Goal: Task Accomplishment & Management: Complete application form

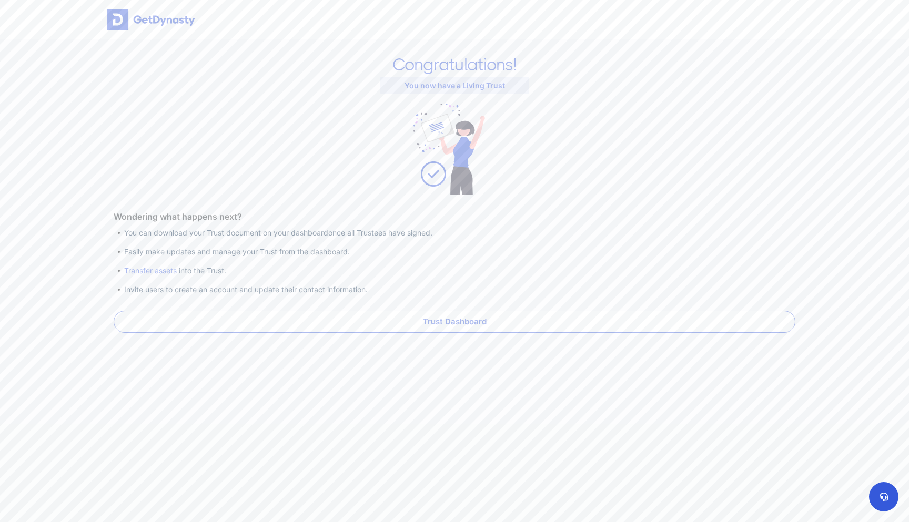
click at [433, 314] on link "Trust Dashboard" at bounding box center [455, 322] width 682 height 22
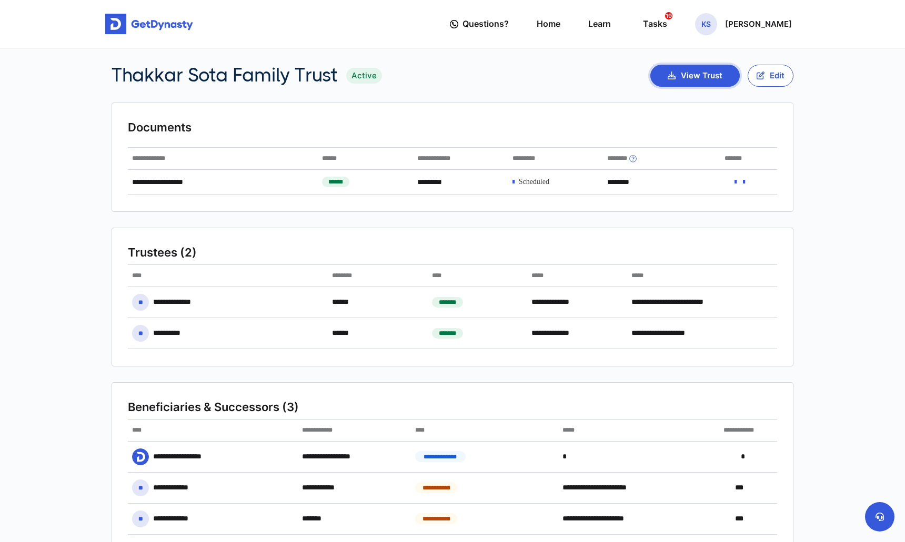
click at [683, 83] on button "View Trust" at bounding box center [694, 76] width 89 height 22
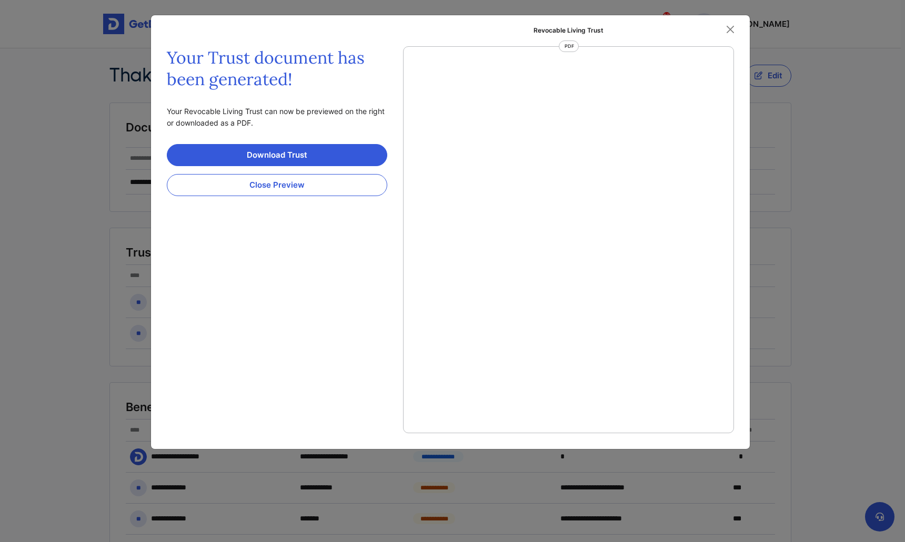
scroll to position [5, 0]
click at [723, 32] on button "Close" at bounding box center [730, 30] width 16 height 16
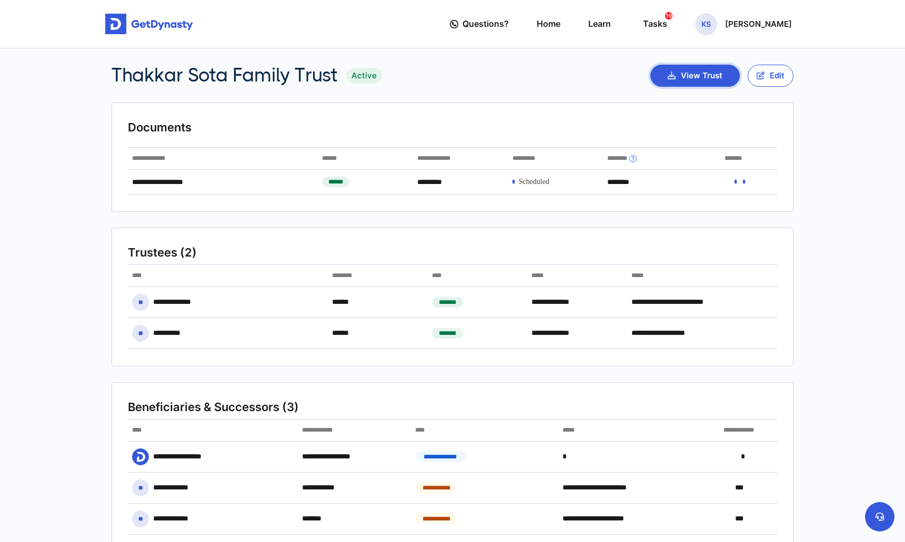
scroll to position [0, 0]
click at [695, 80] on button "View Trust" at bounding box center [694, 76] width 89 height 22
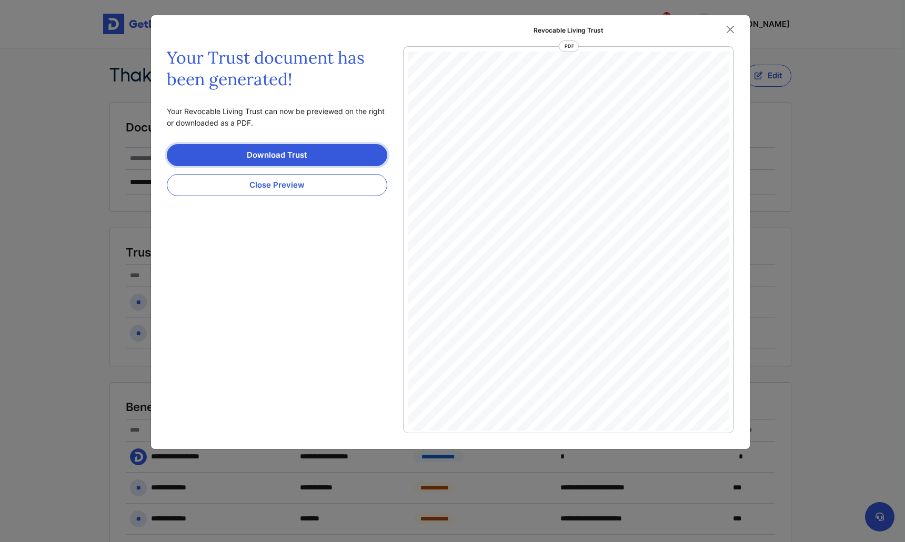
scroll to position [5, 0]
click at [329, 161] on link "Download Trust" at bounding box center [277, 155] width 220 height 22
click at [282, 186] on button "Close Preview" at bounding box center [277, 185] width 220 height 22
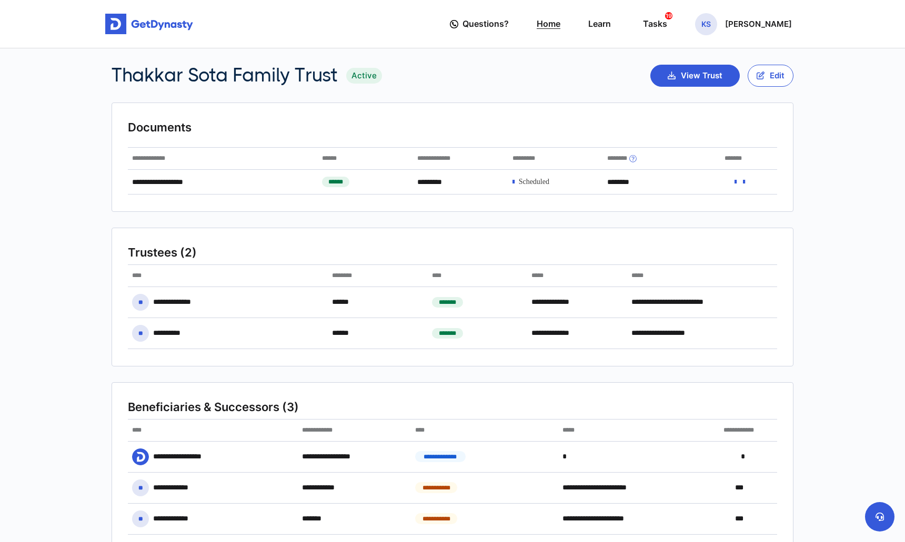
click at [560, 23] on link "Home" at bounding box center [548, 24] width 24 height 30
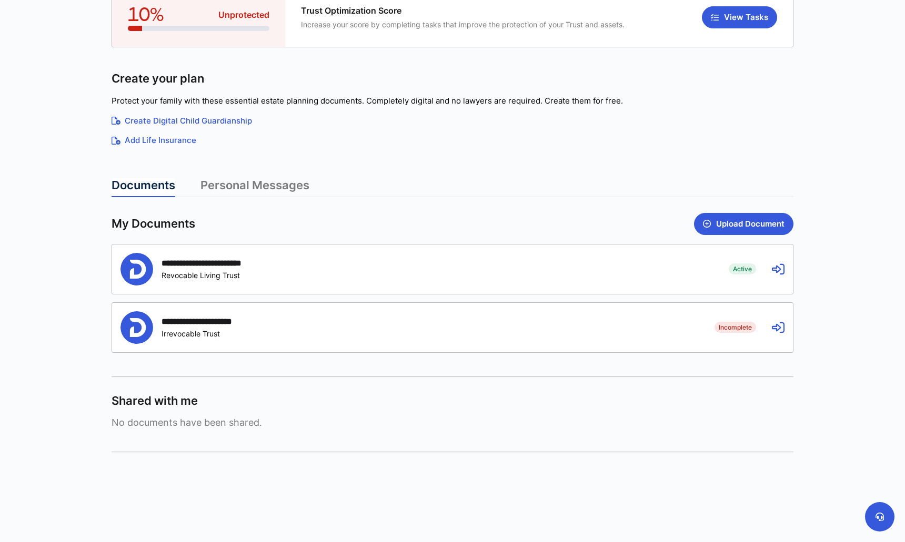
scroll to position [115, 0]
click at [771, 268] on icon at bounding box center [777, 269] width 13 height 13
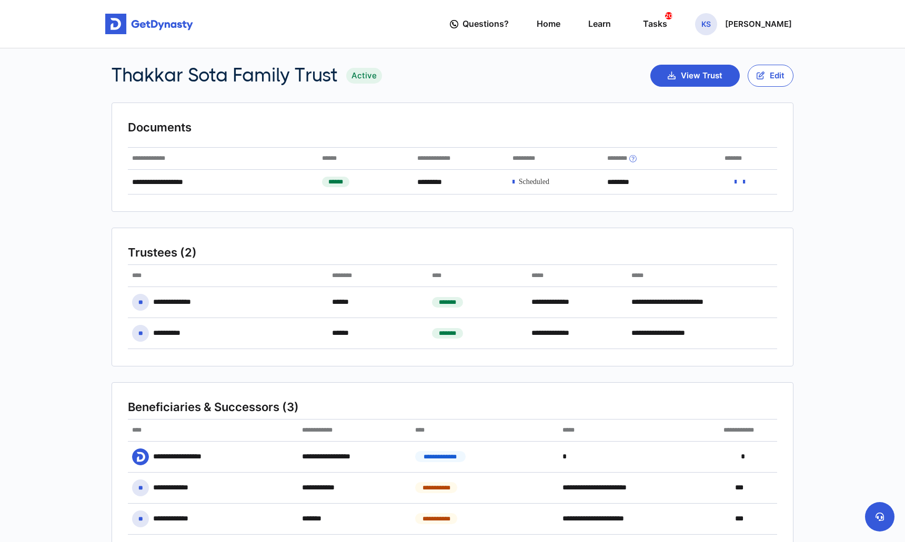
click at [365, 73] on span "Active" at bounding box center [364, 76] width 36 height 16
click at [664, 23] on div "Questions? Home Learn Tasks 20 KS Karan Sota" at bounding box center [621, 24] width 342 height 30
click at [667, 23] on div "Tasks 20" at bounding box center [655, 23] width 24 height 19
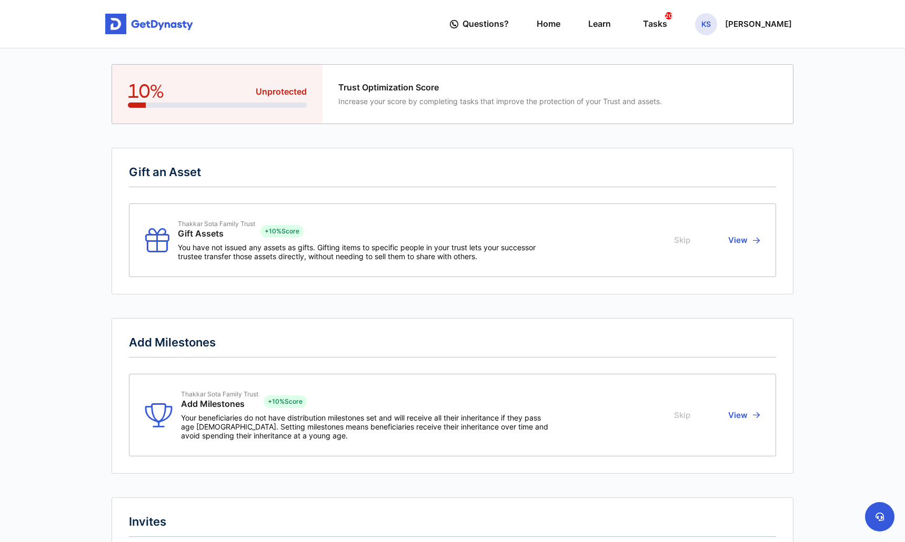
click at [681, 239] on button "Skip" at bounding box center [683, 240] width 19 height 41
click at [263, 106] on div at bounding box center [217, 105] width 179 height 5
click at [259, 90] on span "Unprotected" at bounding box center [281, 92] width 51 height 12
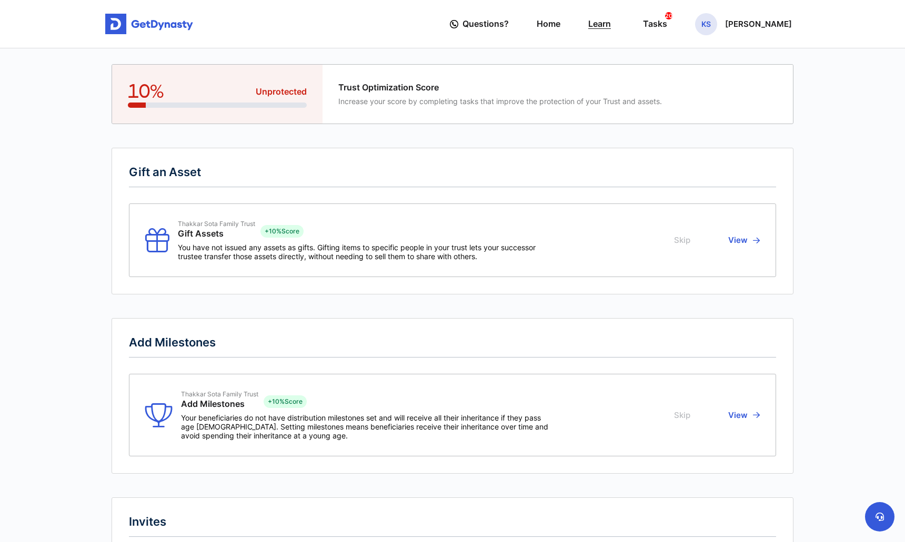
click at [611, 21] on link "Learn" at bounding box center [599, 24] width 23 height 30
click at [667, 24] on div "Tasks 20" at bounding box center [655, 23] width 24 height 19
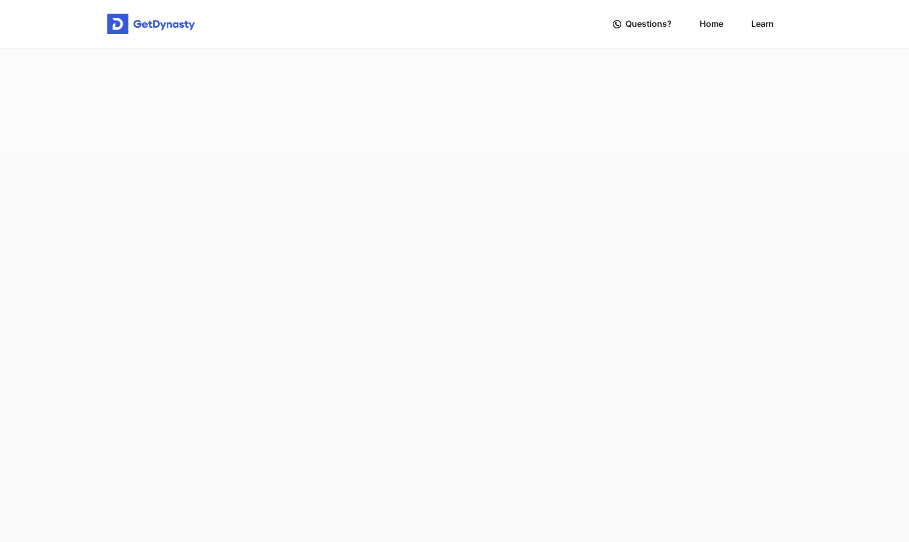
click at [758, 28] on link "Learn" at bounding box center [762, 24] width 23 height 30
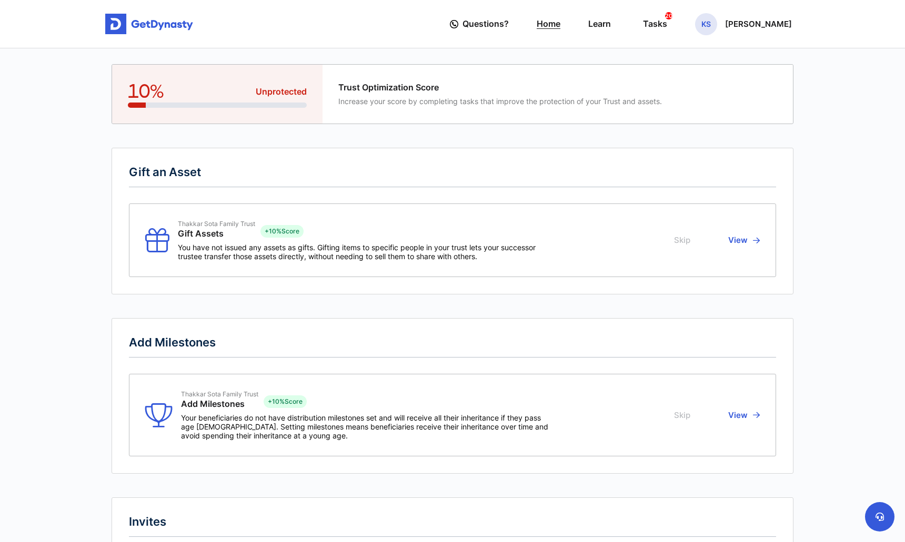
click at [560, 23] on link "Home" at bounding box center [548, 24] width 24 height 30
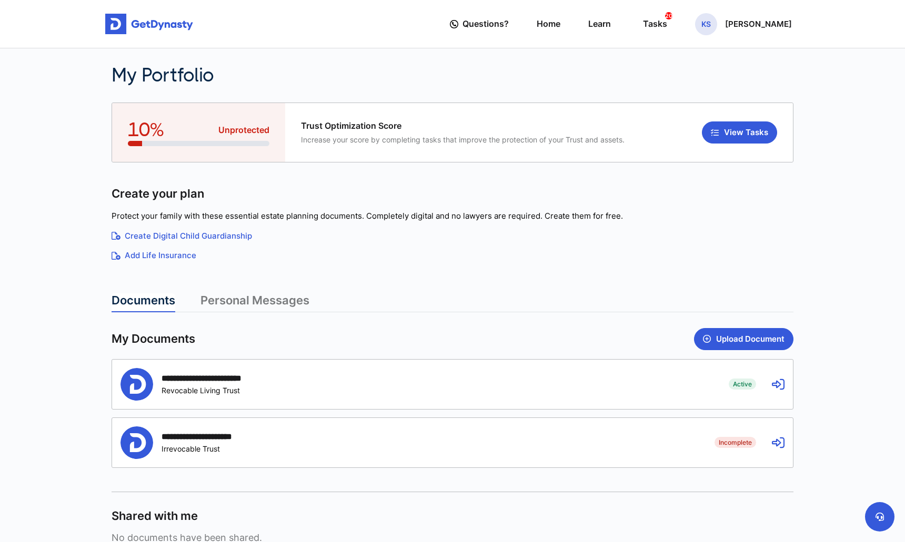
click at [276, 296] on link "Personal Messages" at bounding box center [254, 302] width 109 height 19
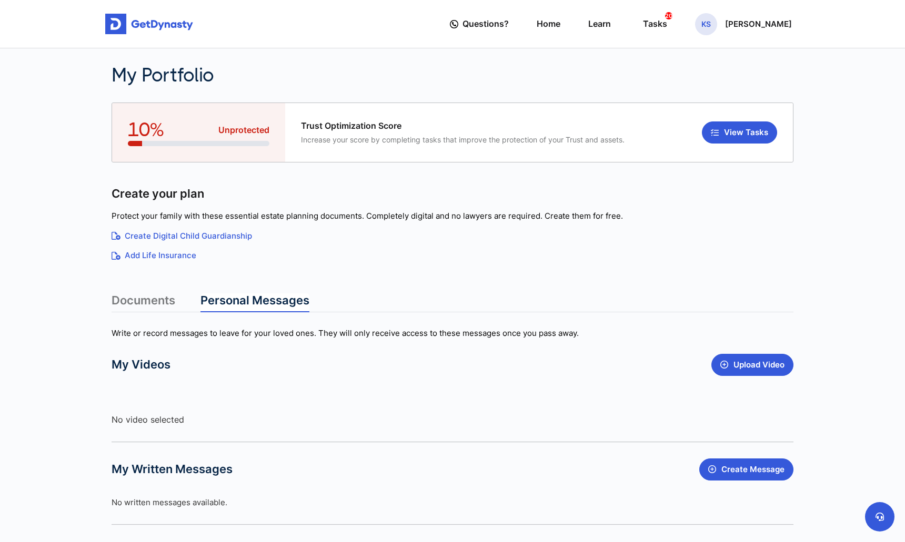
click at [139, 302] on link "Documents" at bounding box center [143, 302] width 64 height 19
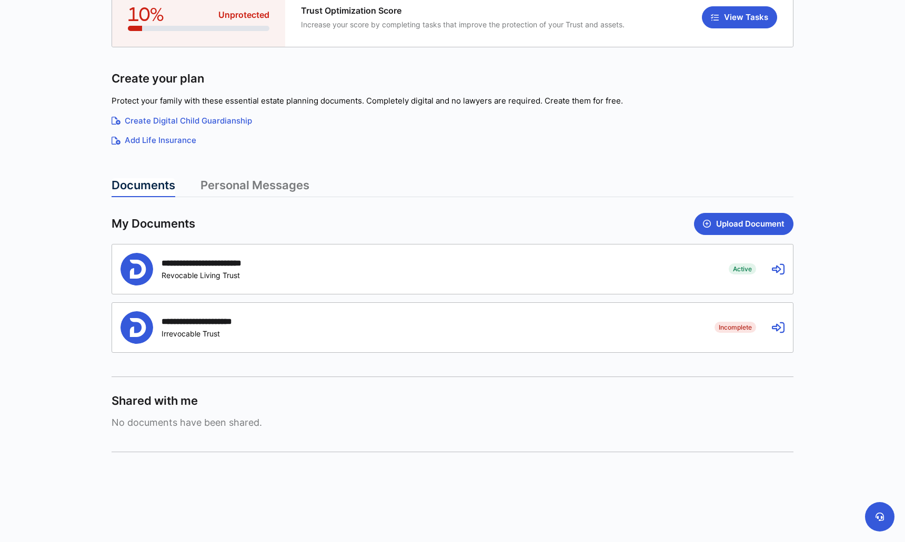
scroll to position [115, 0]
click at [663, 277] on div "**********" at bounding box center [416, 269] width 592 height 33
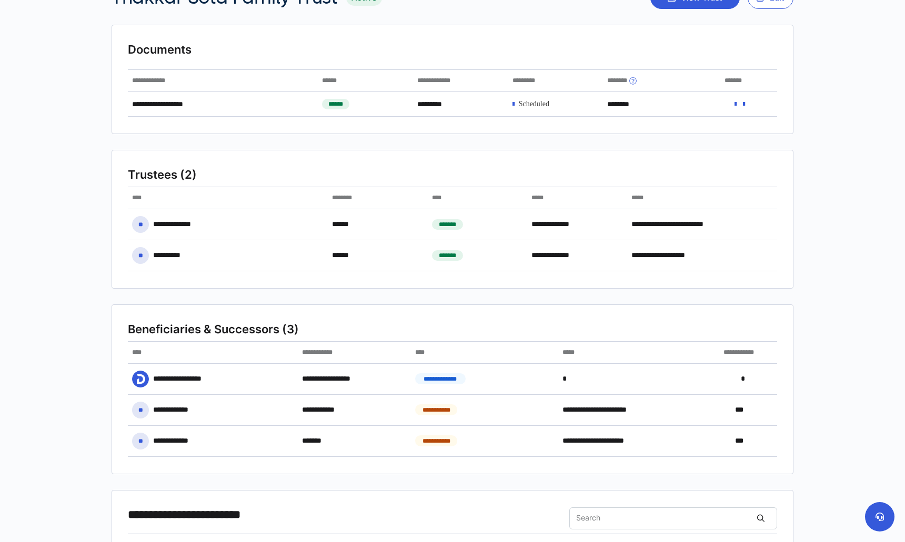
scroll to position [79, 0]
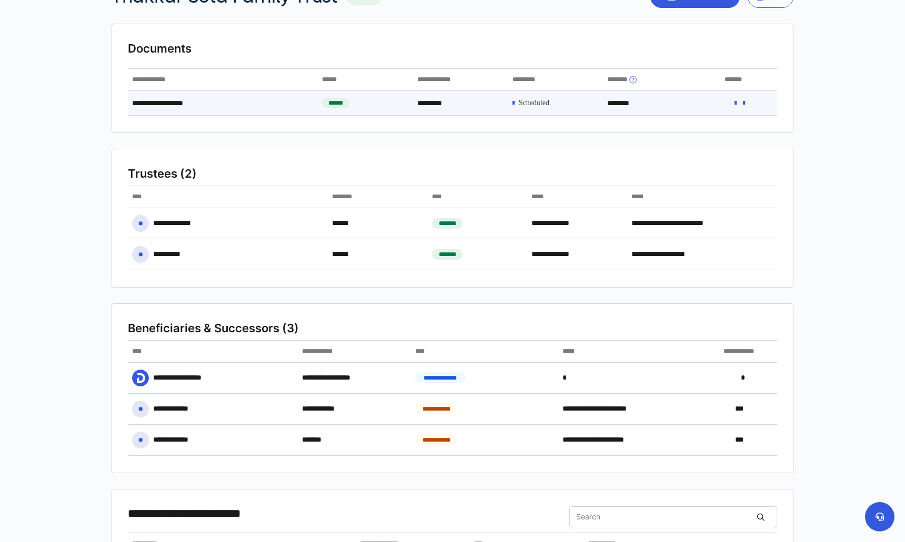
click at [544, 99] on span at bounding box center [534, 103] width 31 height 9
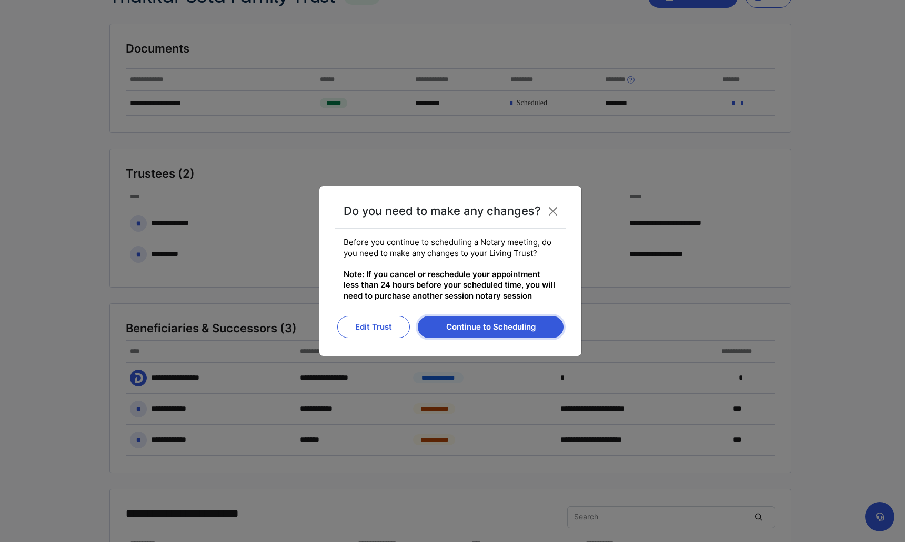
click at [486, 321] on button "Continue to Scheduling" at bounding box center [491, 327] width 146 height 22
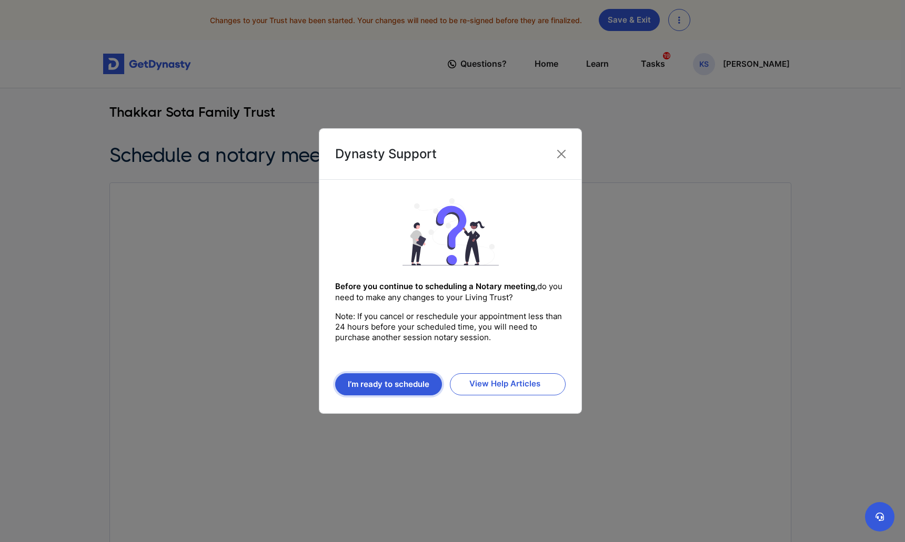
click at [377, 383] on button "I’m ready to schedule" at bounding box center [388, 384] width 107 height 22
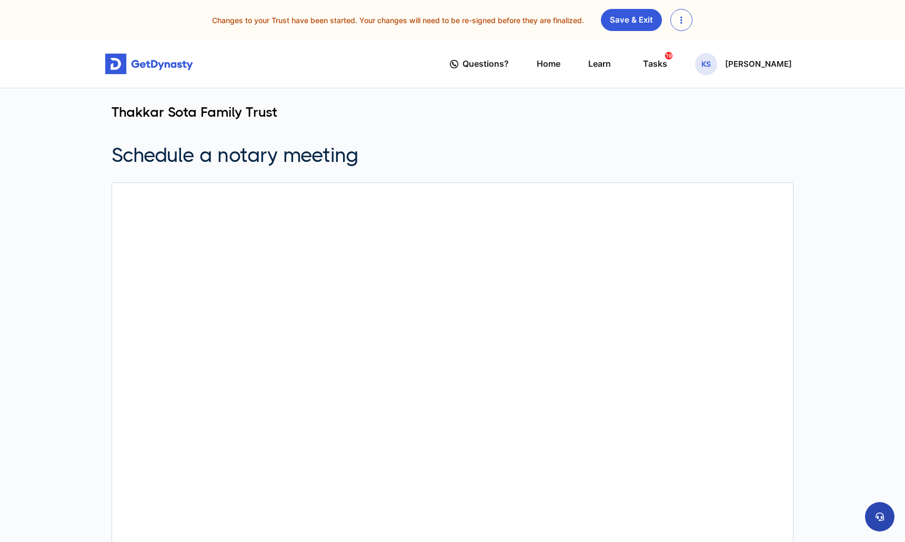
click at [882, 516] on icon at bounding box center [879, 517] width 8 height 8
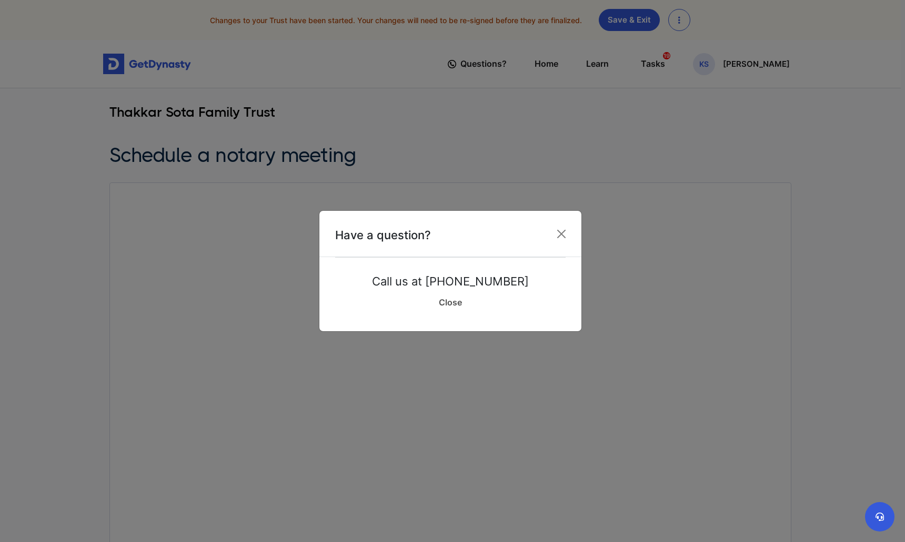
click at [449, 300] on link "Close" at bounding box center [450, 302] width 230 height 26
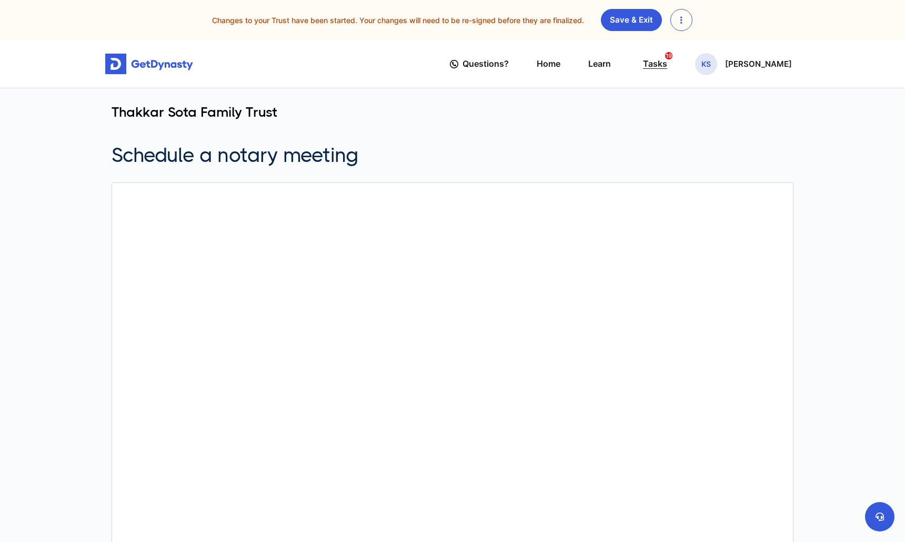
click at [667, 57] on div "Tasks 19" at bounding box center [655, 63] width 24 height 19
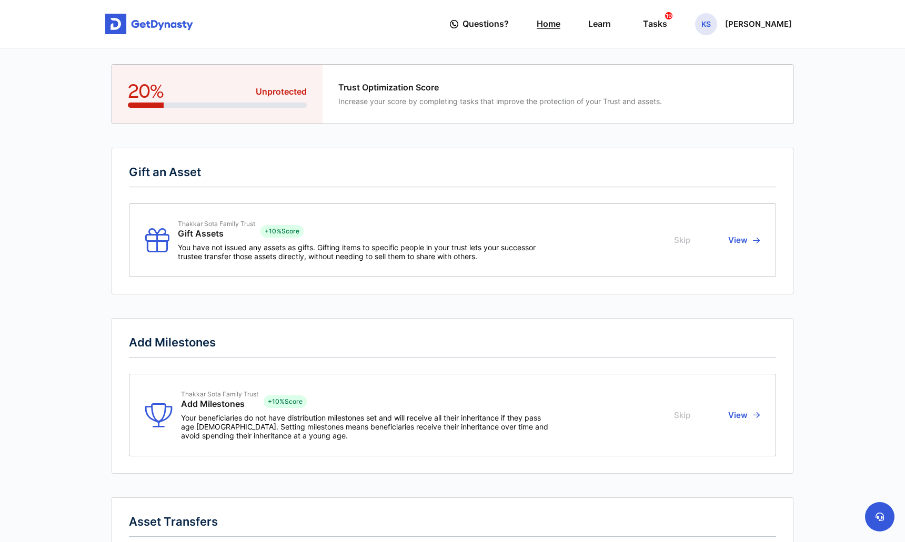
click at [560, 22] on link "Home" at bounding box center [548, 24] width 24 height 30
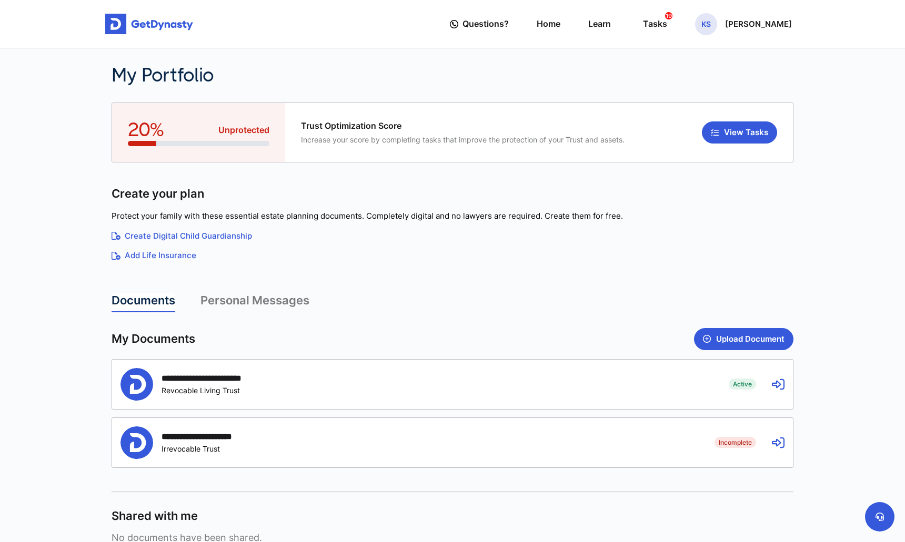
click at [780, 382] on icon at bounding box center [777, 384] width 13 height 13
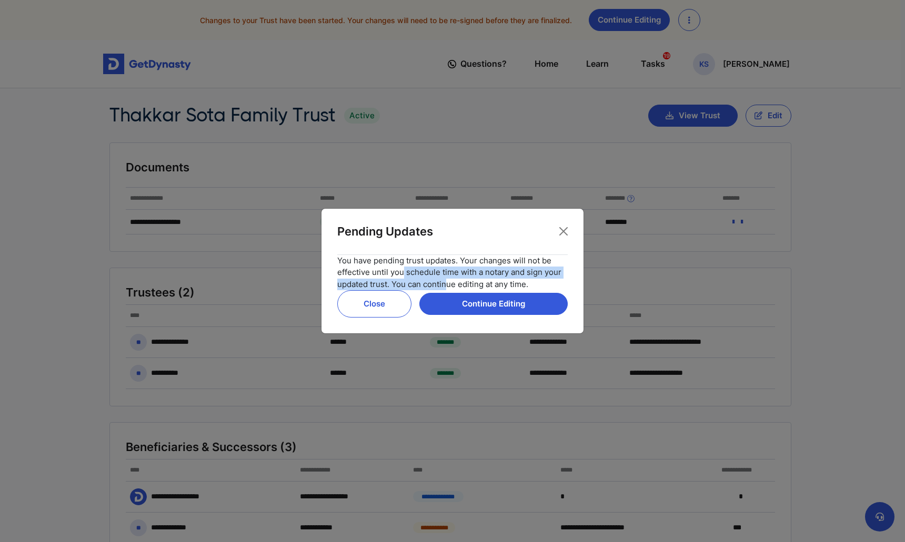
drag, startPoint x: 400, startPoint y: 272, endPoint x: 442, endPoint y: 280, distance: 43.3
click at [442, 280] on div "You have pending trust updates. Your changes will not be effective until you sc…" at bounding box center [452, 273] width 230 height 36
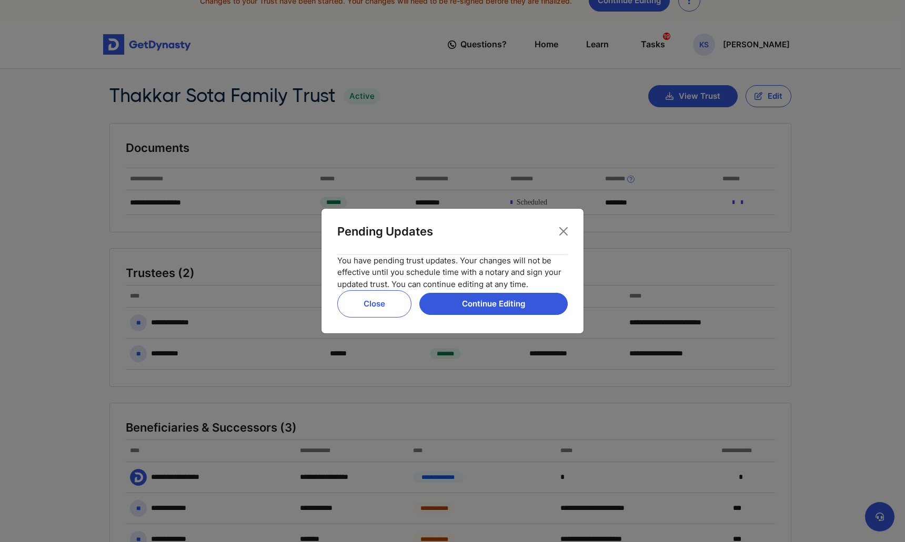
scroll to position [21, 0]
click at [387, 310] on button "Close" at bounding box center [374, 303] width 74 height 27
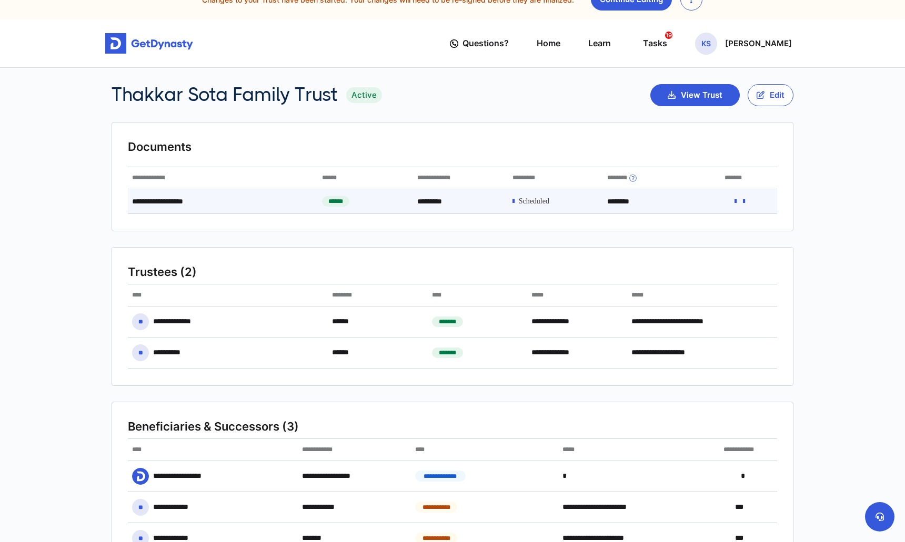
click at [541, 202] on span at bounding box center [534, 201] width 31 height 9
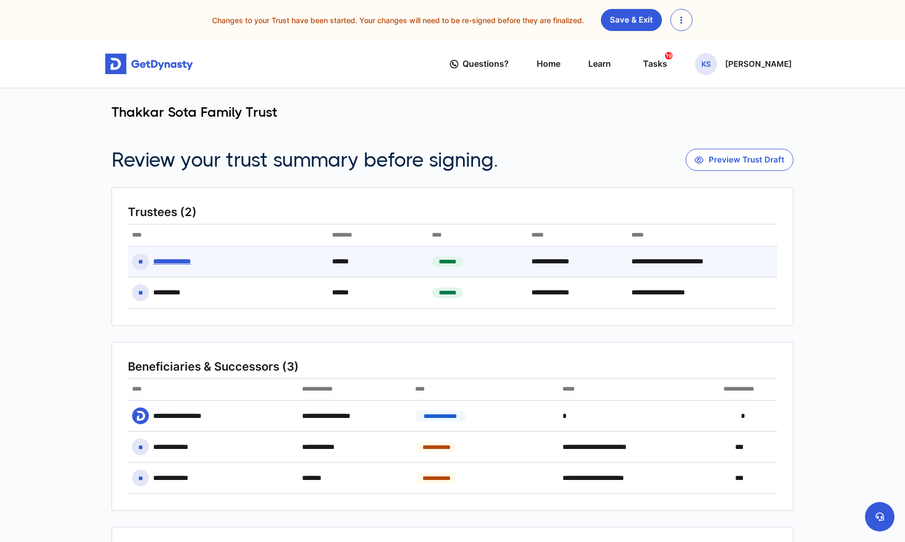
click at [175, 265] on div "**********" at bounding box center [179, 262] width 52 height 10
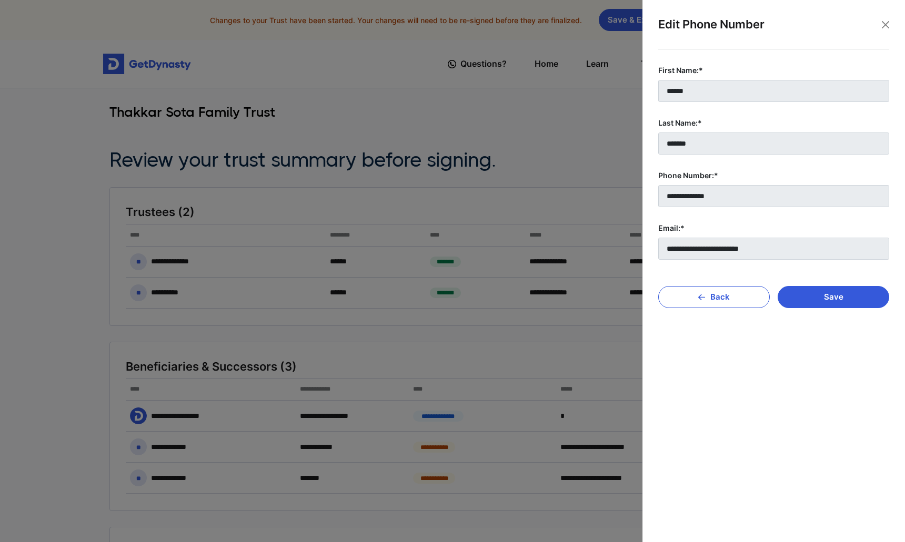
click at [264, 290] on div at bounding box center [452, 271] width 905 height 542
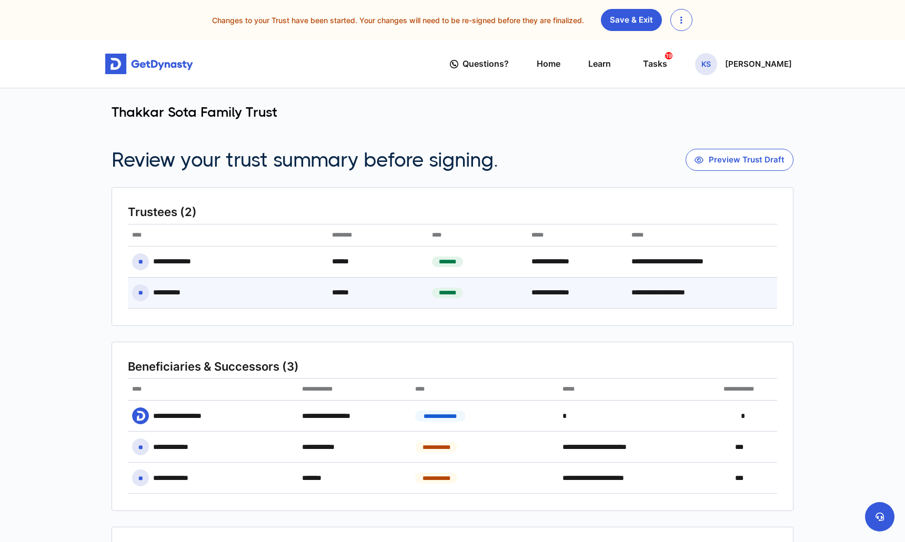
click at [636, 298] on div "**********" at bounding box center [668, 292] width 83 height 23
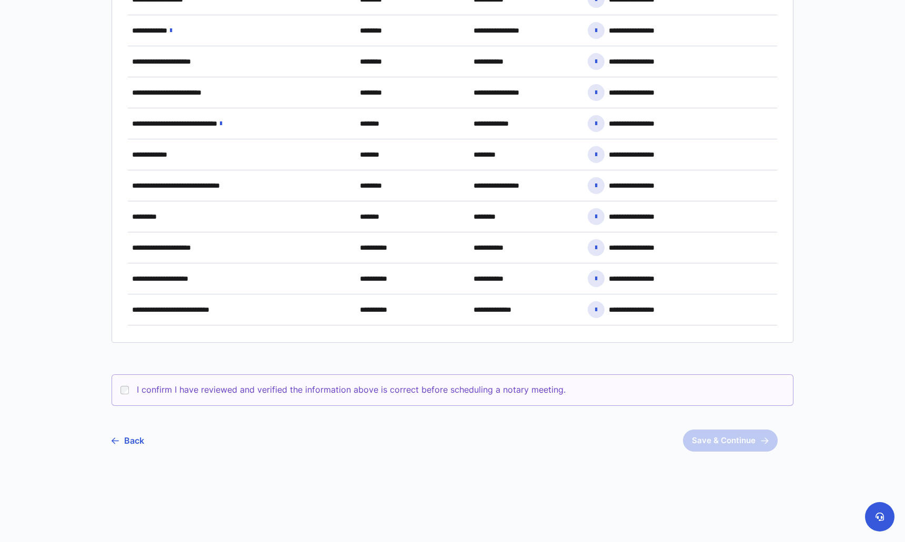
scroll to position [857, 0]
click at [138, 442] on link "Back" at bounding box center [127, 441] width 33 height 26
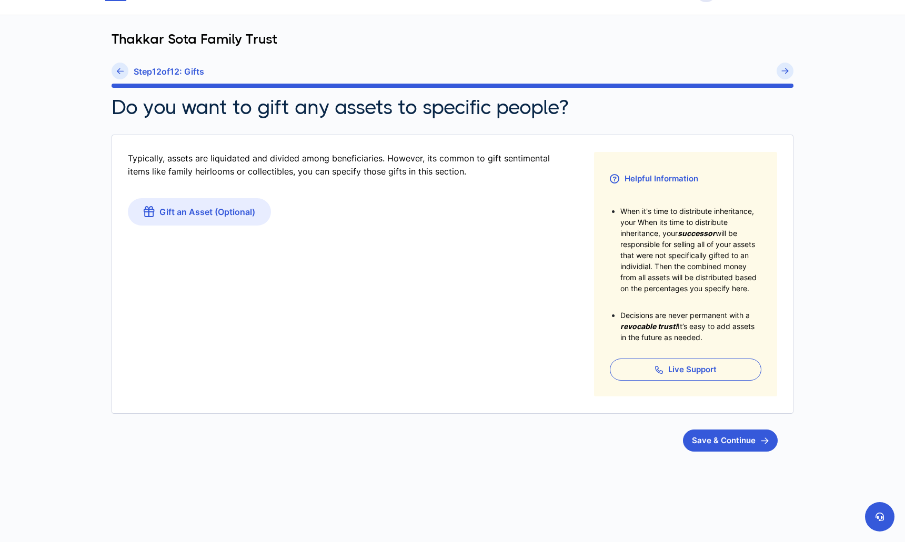
scroll to position [73, 0]
click at [153, 69] on h6 "Step 12 of 12 : Gifts" at bounding box center [169, 72] width 70 height 10
click at [121, 70] on icon at bounding box center [120, 71] width 7 height 8
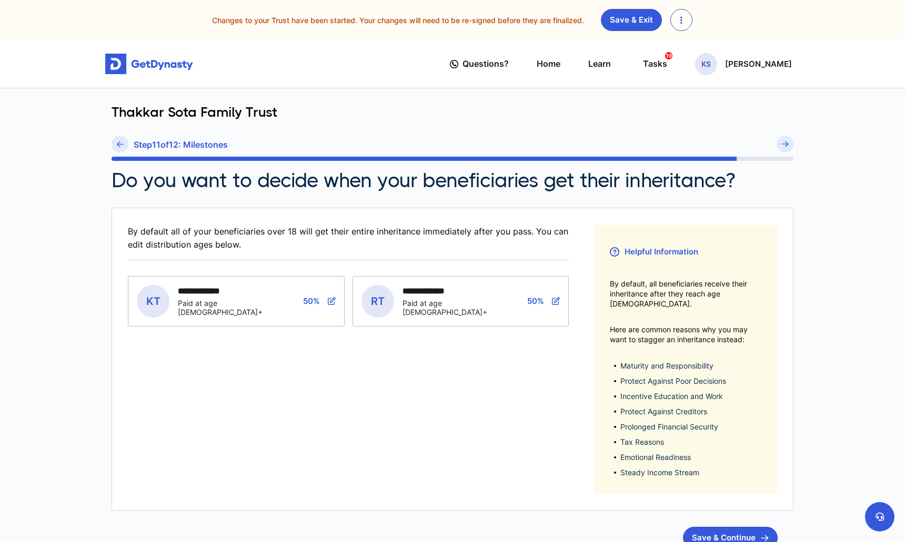
click at [125, 151] on div "Step 11 of 12 : Milestones" at bounding box center [452, 146] width 682 height 21
click at [123, 149] on link at bounding box center [119, 144] width 17 height 17
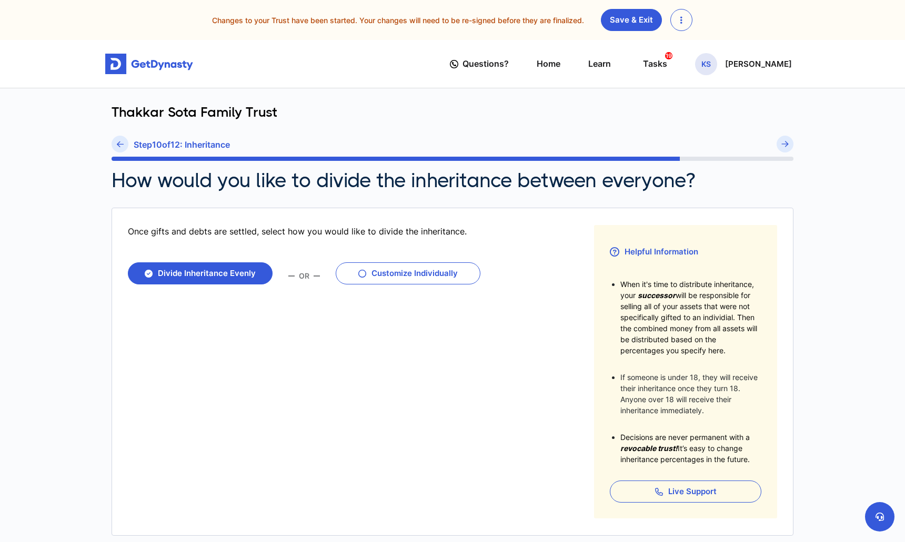
click at [123, 149] on link at bounding box center [119, 144] width 17 height 17
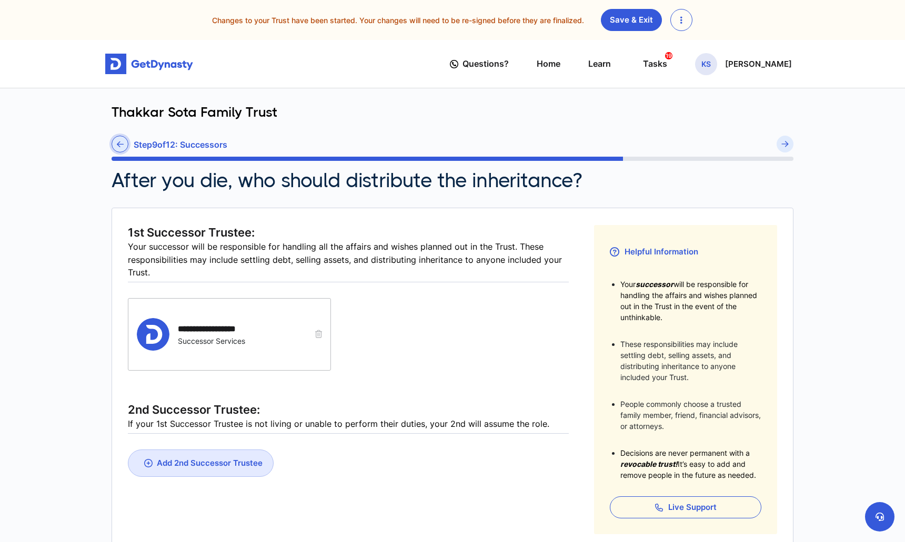
click at [117, 146] on icon at bounding box center [120, 144] width 7 height 8
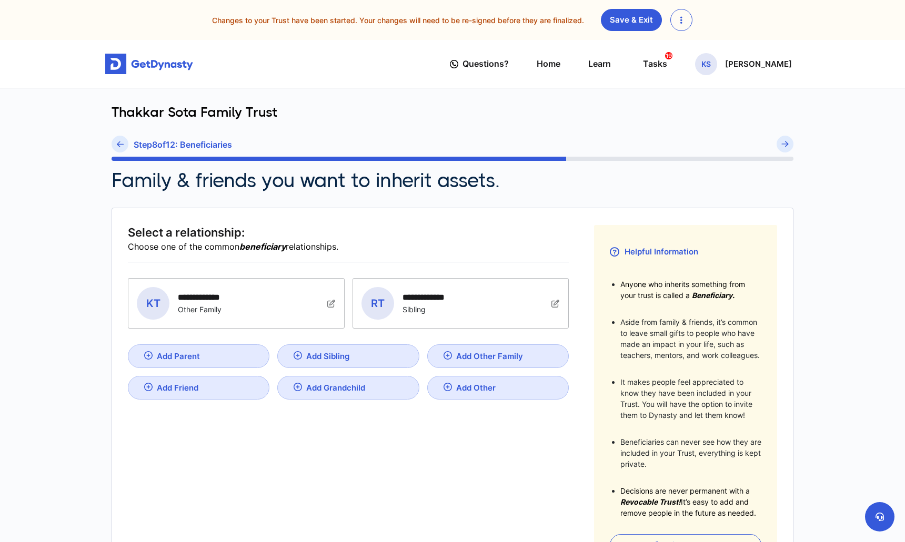
click at [117, 146] on icon at bounding box center [120, 144] width 7 height 8
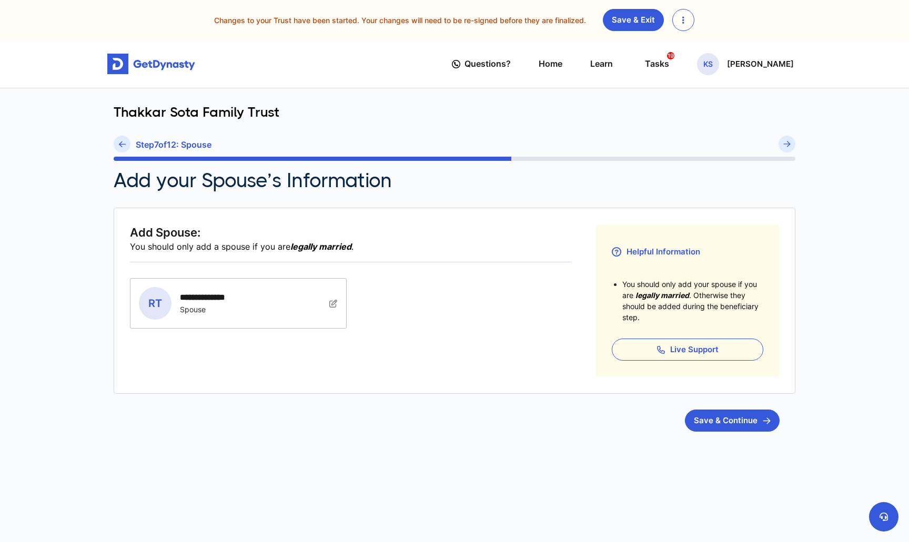
click at [117, 146] on link at bounding box center [122, 144] width 17 height 17
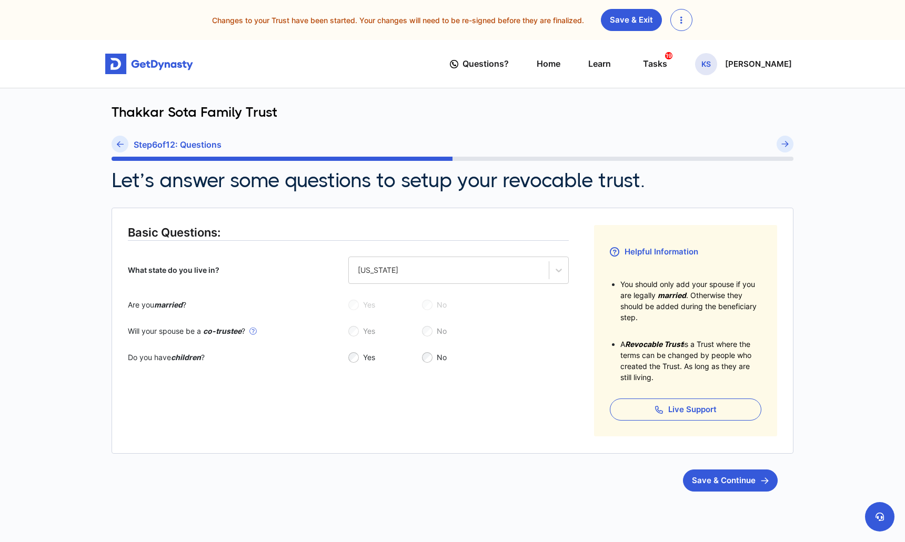
click at [117, 146] on icon at bounding box center [120, 144] width 7 height 8
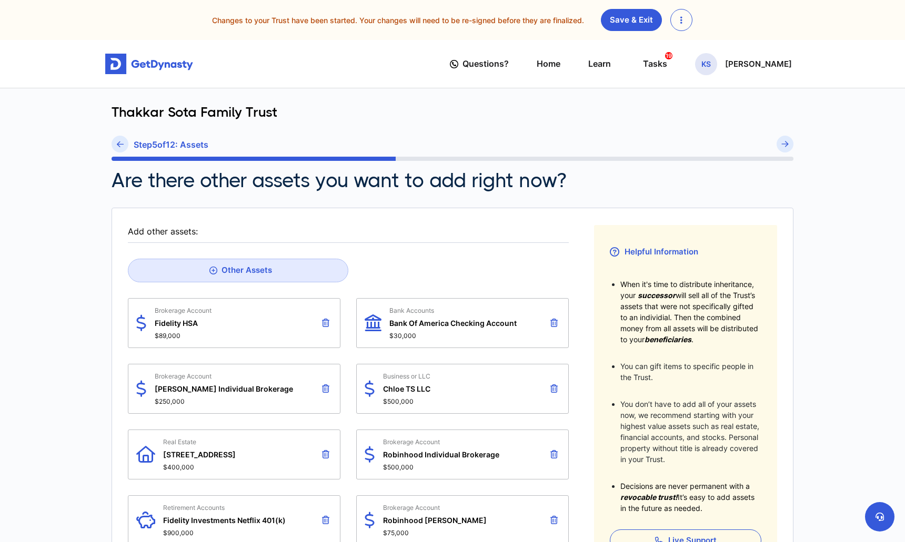
click at [117, 146] on icon at bounding box center [120, 144] width 7 height 8
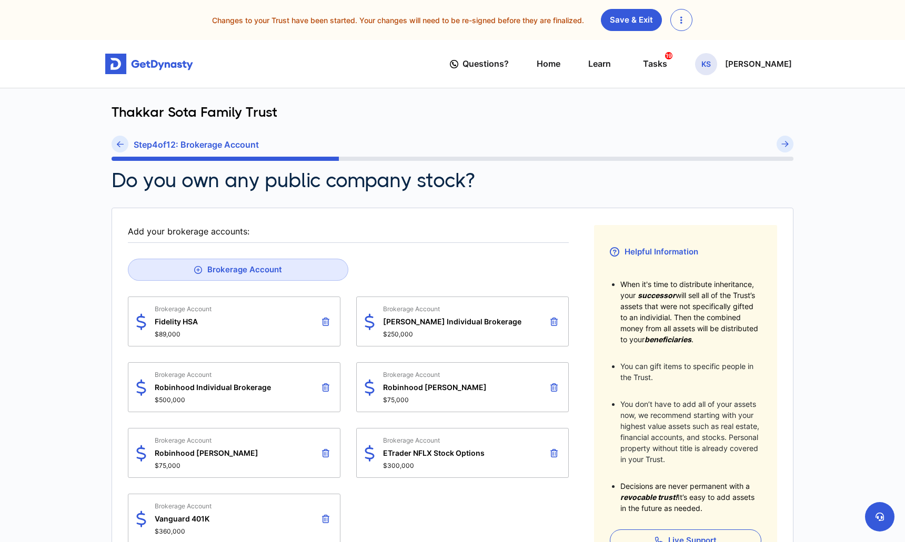
click at [117, 146] on icon at bounding box center [120, 144] width 7 height 8
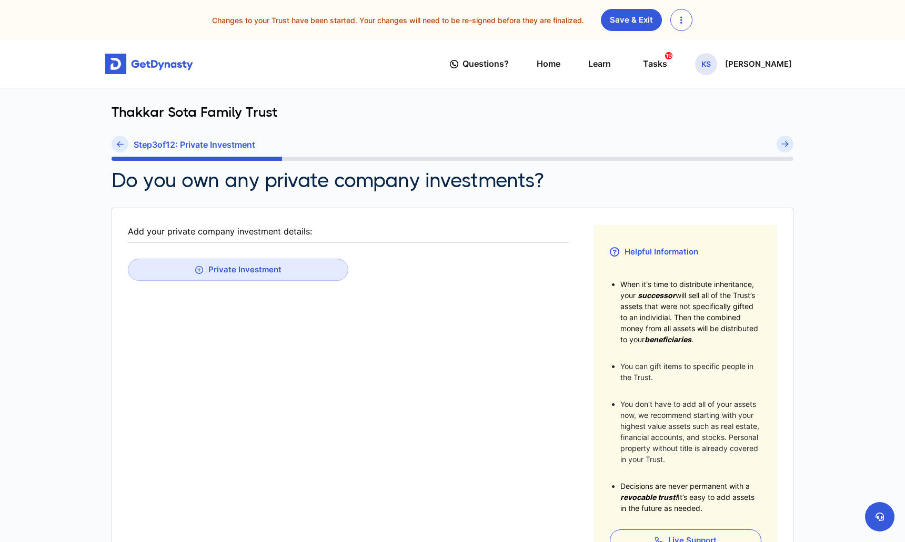
click at [117, 146] on icon at bounding box center [120, 144] width 7 height 8
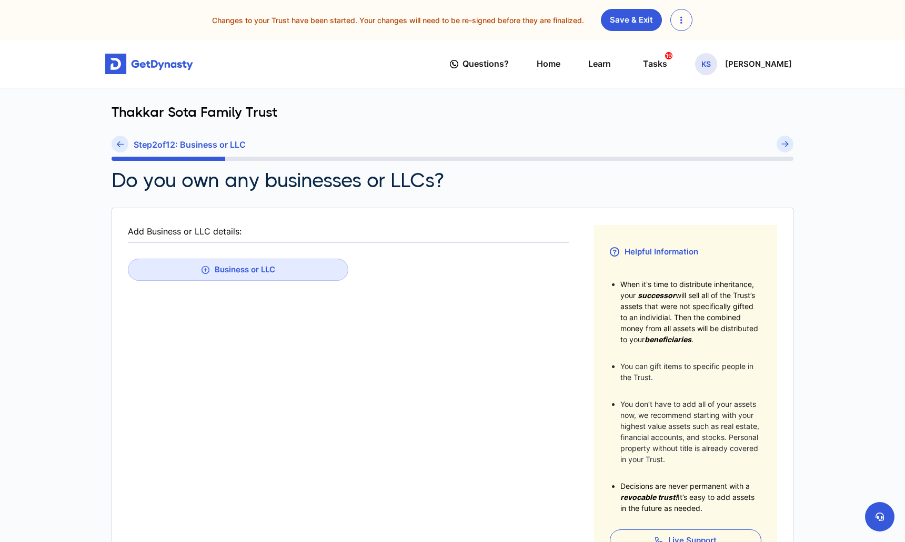
click at [117, 146] on icon at bounding box center [120, 144] width 7 height 8
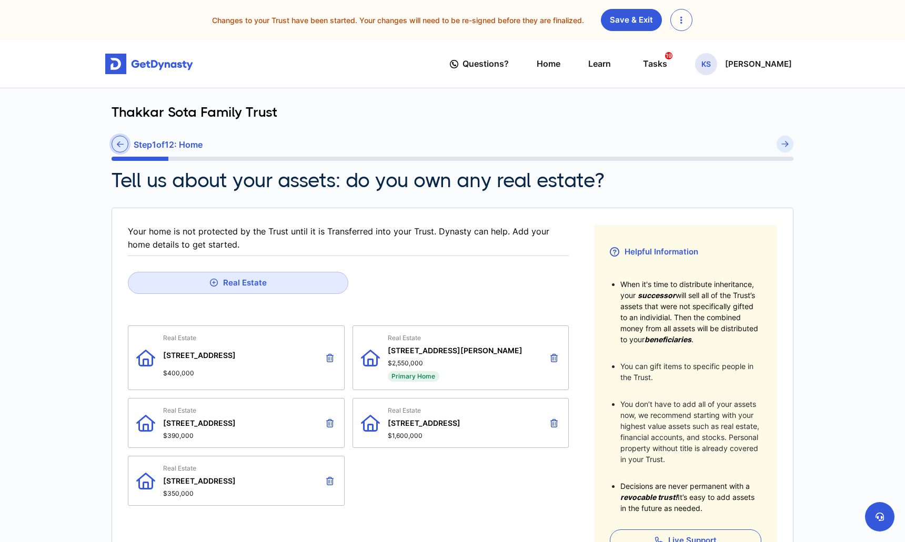
click at [124, 148] on link at bounding box center [119, 144] width 17 height 17
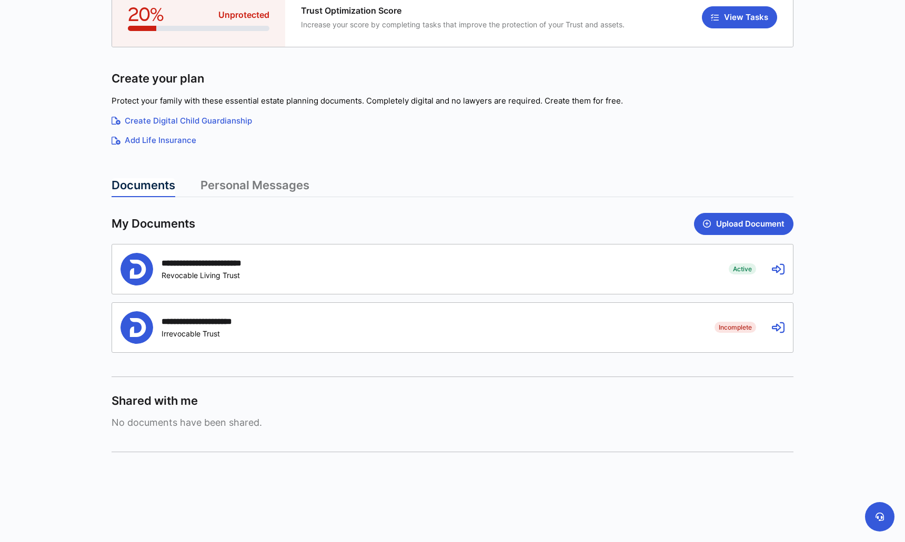
scroll to position [115, 0]
click at [779, 267] on icon at bounding box center [777, 269] width 13 height 13
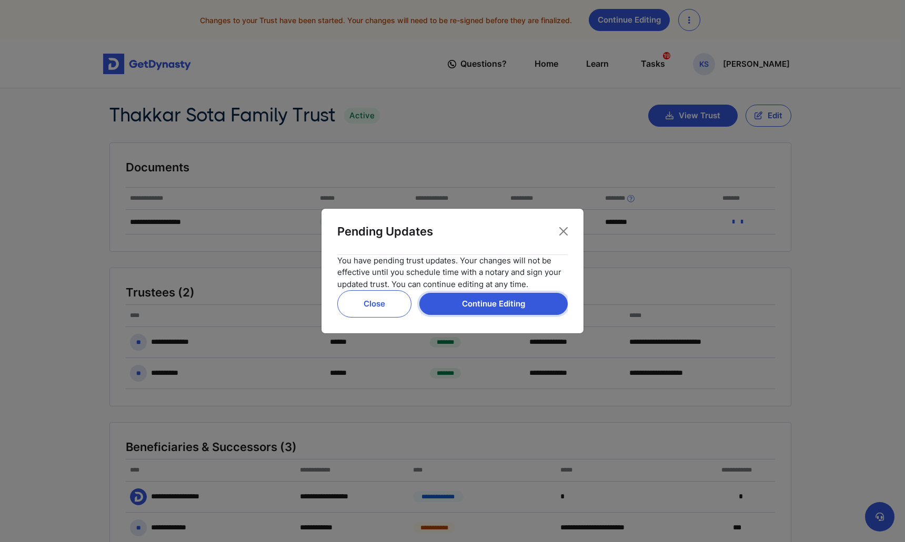
click at [509, 304] on button "Continue Editing" at bounding box center [493, 304] width 148 height 22
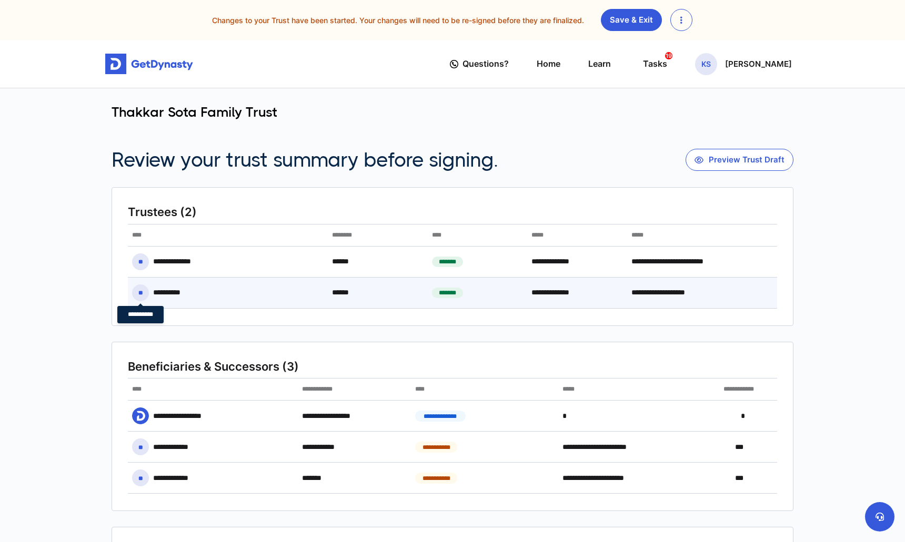
click at [159, 293] on div "**********" at bounding box center [172, 293] width 38 height 10
click at [652, 295] on div "**********" at bounding box center [668, 292] width 83 height 23
click at [706, 285] on div "**********" at bounding box center [668, 292] width 83 height 23
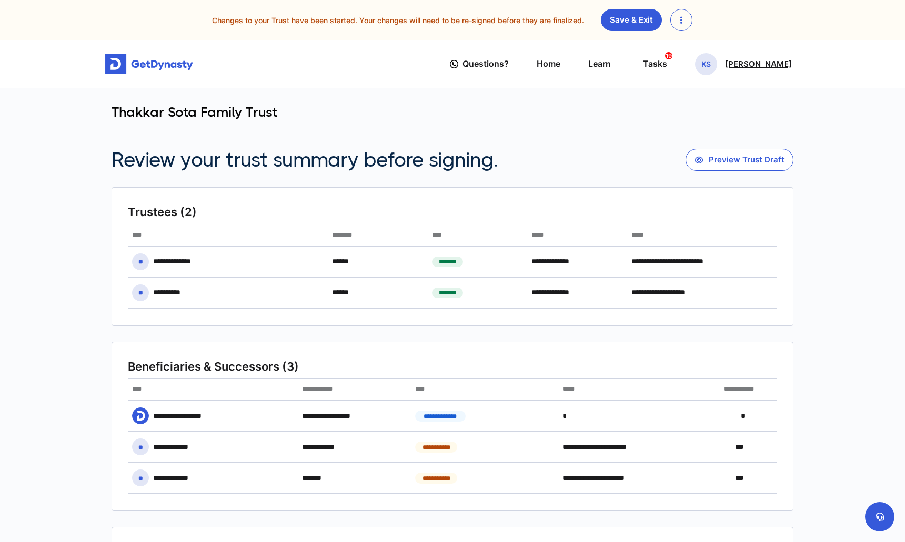
click at [767, 57] on div "KS Karan Sota" at bounding box center [743, 64] width 97 height 22
click at [733, 98] on link "Profile" at bounding box center [706, 101] width 83 height 28
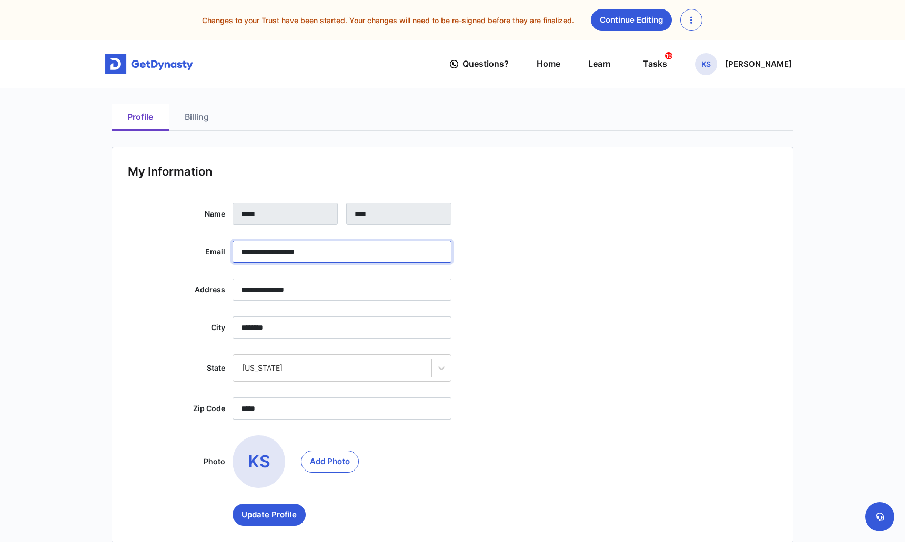
drag, startPoint x: 315, startPoint y: 247, endPoint x: 91, endPoint y: 247, distance: 224.0
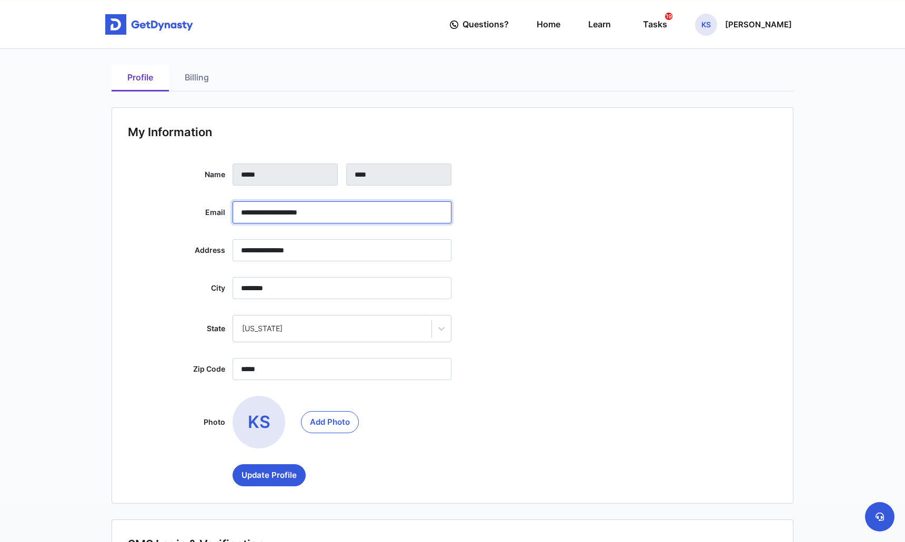
scroll to position [187, 0]
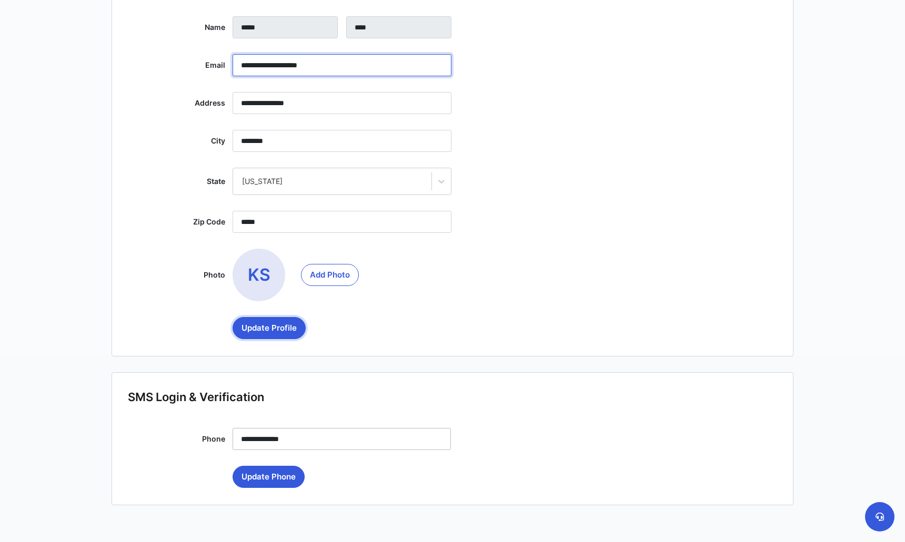
type input "**********"
click at [273, 331] on button "Update Profile" at bounding box center [268, 328] width 73 height 22
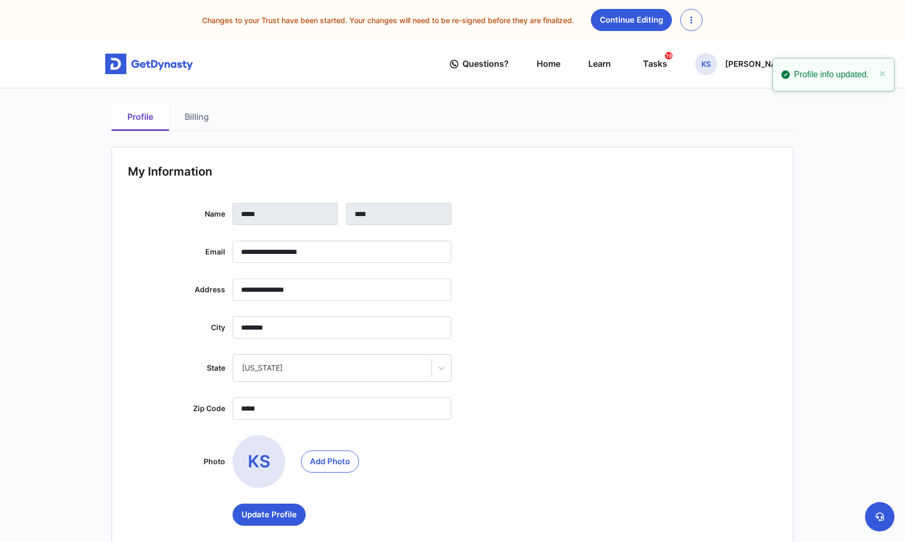
scroll to position [0, 0]
click at [754, 63] on p "[PERSON_NAME]" at bounding box center [758, 64] width 67 height 8
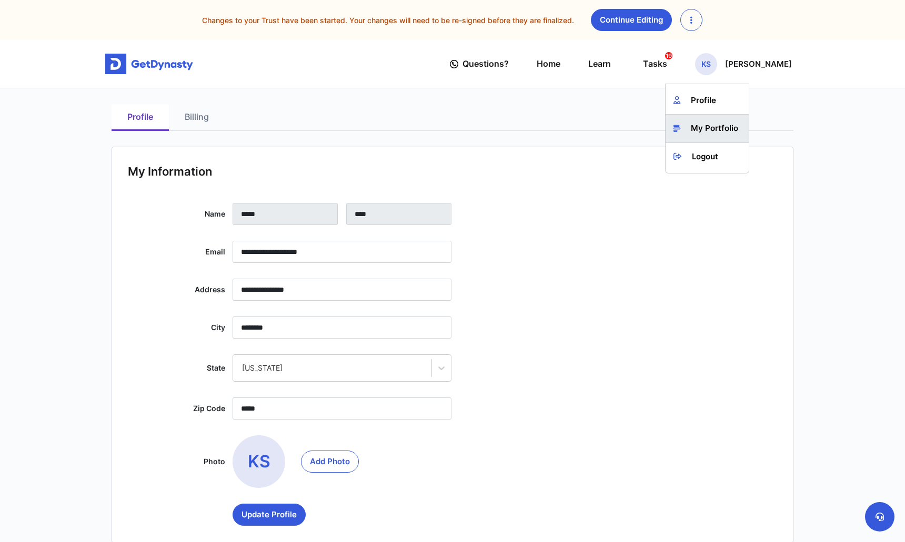
click at [731, 124] on link "My Portfolio" at bounding box center [706, 129] width 83 height 28
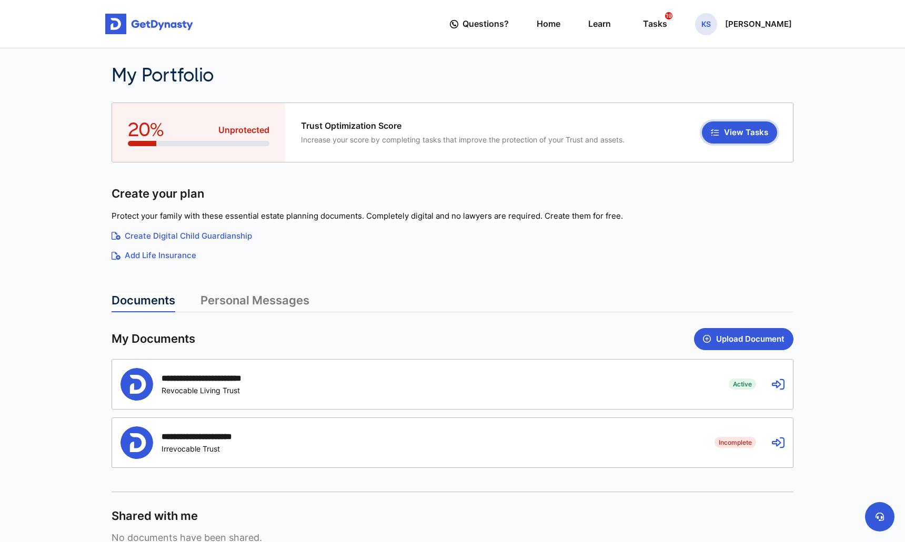
click at [738, 134] on button "View Tasks" at bounding box center [739, 132] width 75 height 22
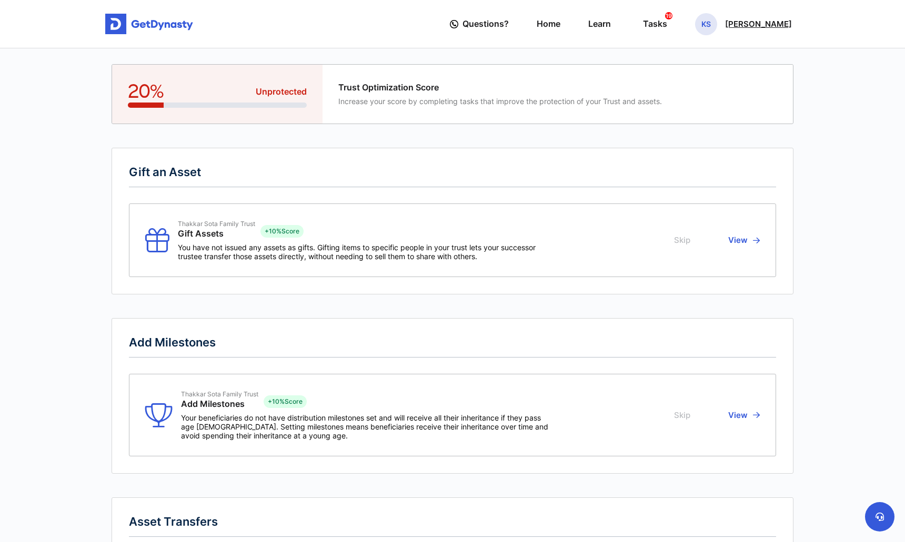
click at [763, 23] on p "[PERSON_NAME]" at bounding box center [758, 24] width 67 height 8
click at [560, 21] on link "Home" at bounding box center [548, 24] width 24 height 30
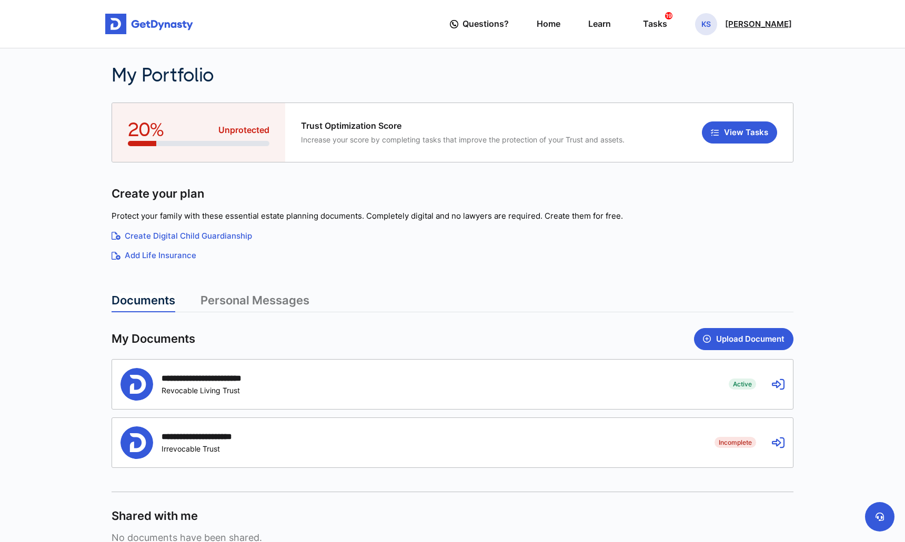
click at [777, 22] on p "[PERSON_NAME]" at bounding box center [758, 24] width 67 height 8
click at [728, 86] on link "My Portfolio" at bounding box center [706, 89] width 83 height 28
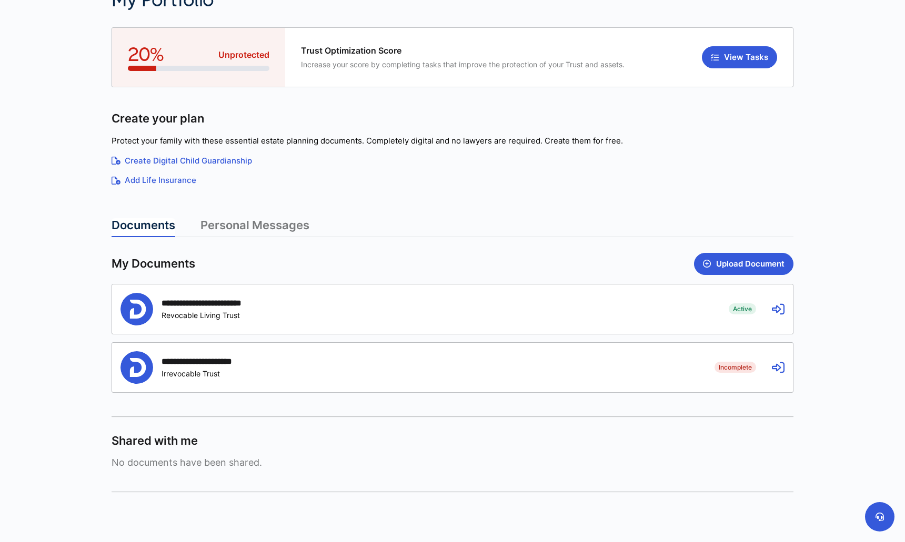
click at [783, 306] on icon at bounding box center [777, 309] width 13 height 13
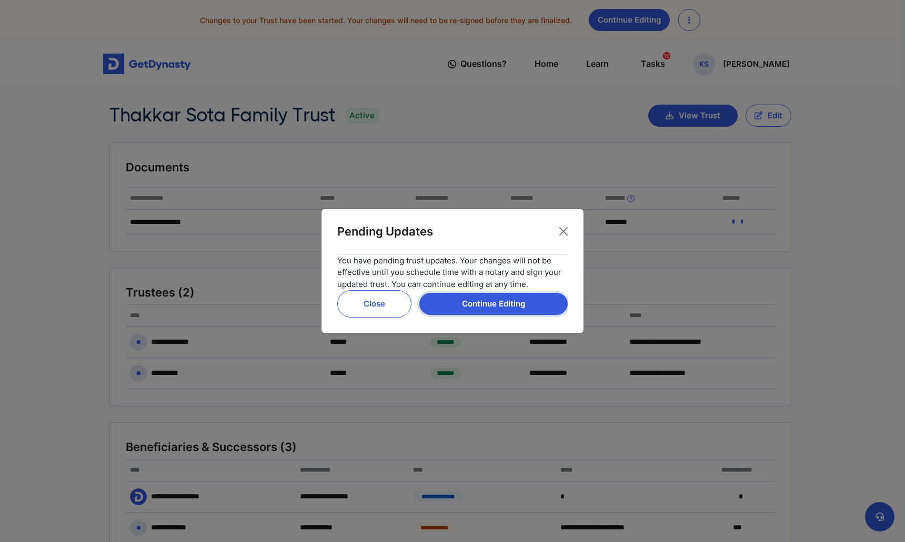
click at [482, 308] on button "Continue Editing" at bounding box center [493, 304] width 148 height 22
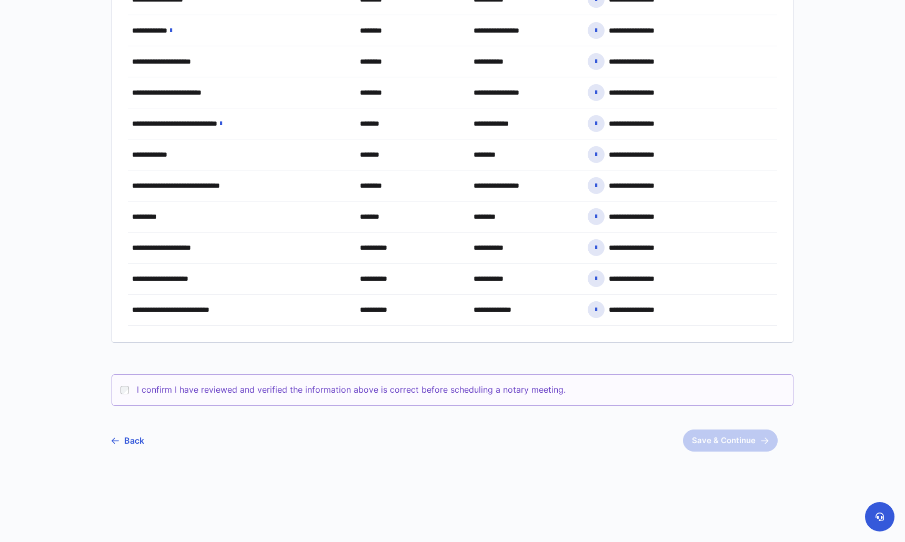
scroll to position [857, 0]
click at [361, 393] on label "I confirm I have reviewed and verified the information above is correct before …" at bounding box center [351, 390] width 429 height 13
click at [710, 432] on button "Save & Continue" at bounding box center [730, 441] width 95 height 22
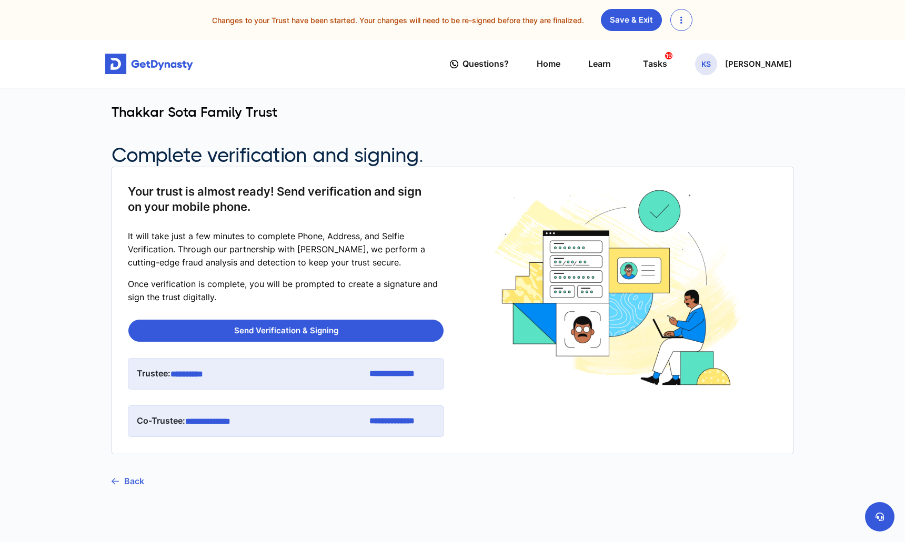
click at [123, 477] on link "Back" at bounding box center [127, 481] width 33 height 26
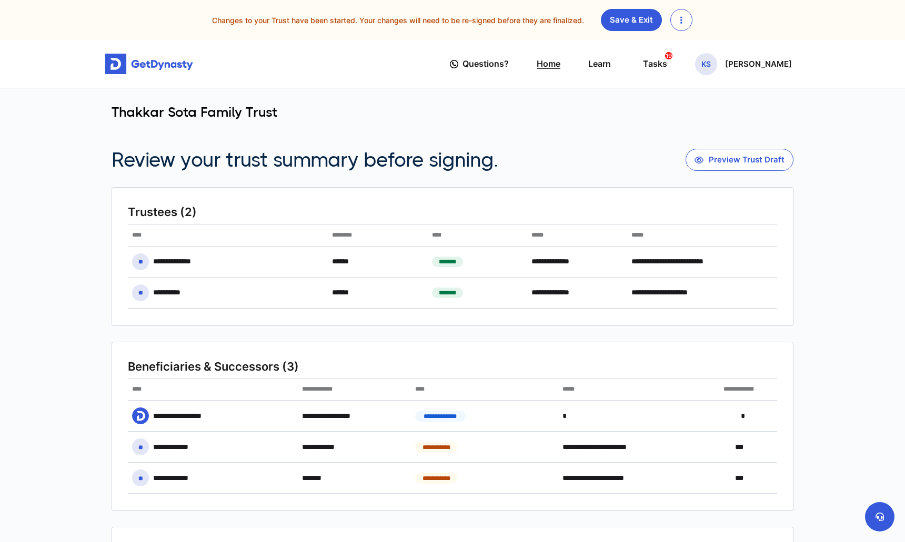
click at [560, 67] on link "Home" at bounding box center [548, 64] width 24 height 30
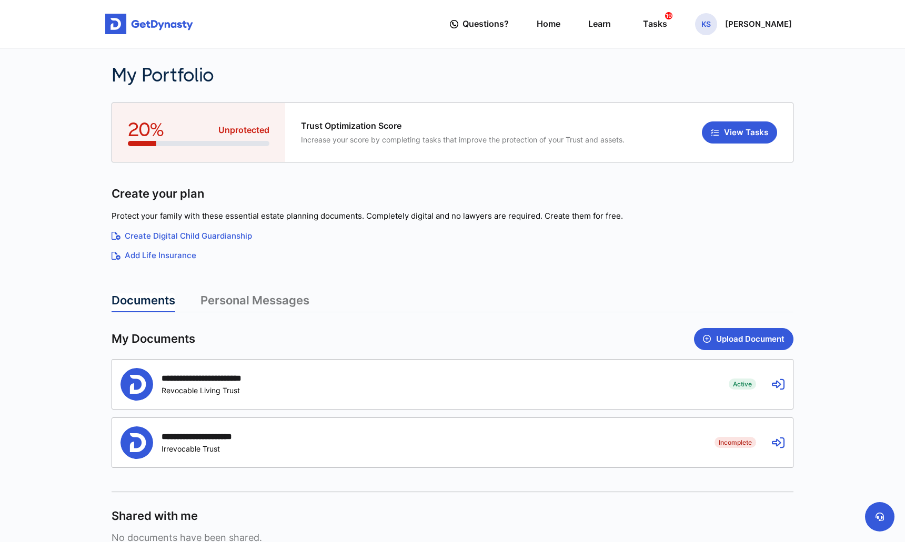
click at [693, 386] on div "**********" at bounding box center [416, 384] width 592 height 33
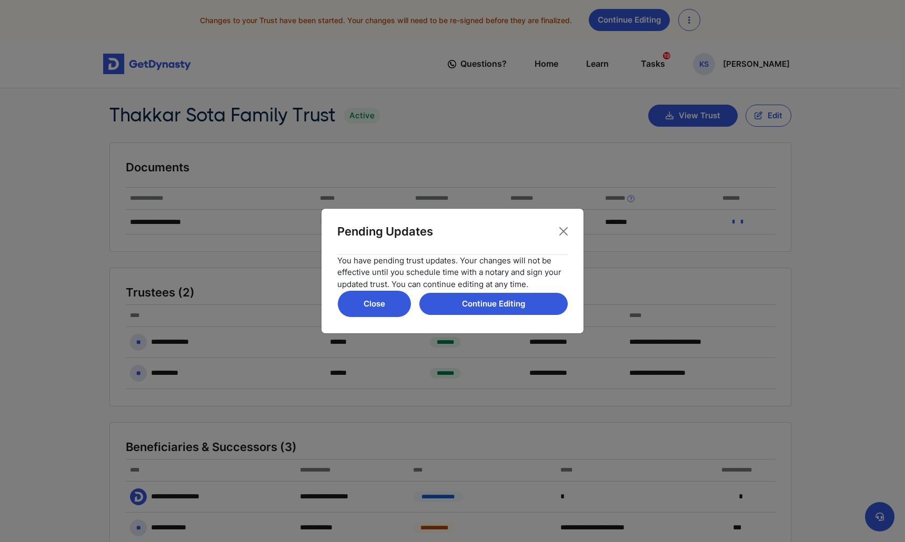
click at [372, 296] on button "Close" at bounding box center [374, 303] width 74 height 27
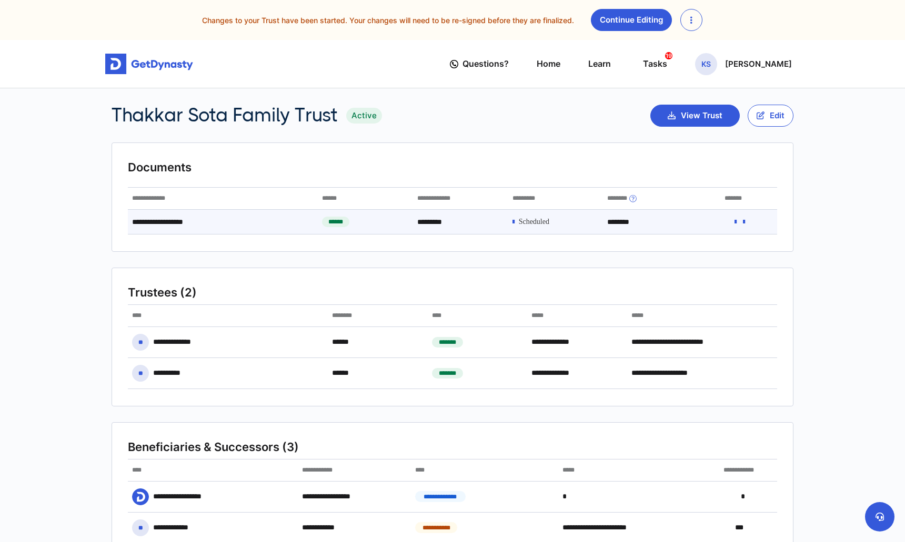
click at [543, 219] on span at bounding box center [534, 222] width 31 height 9
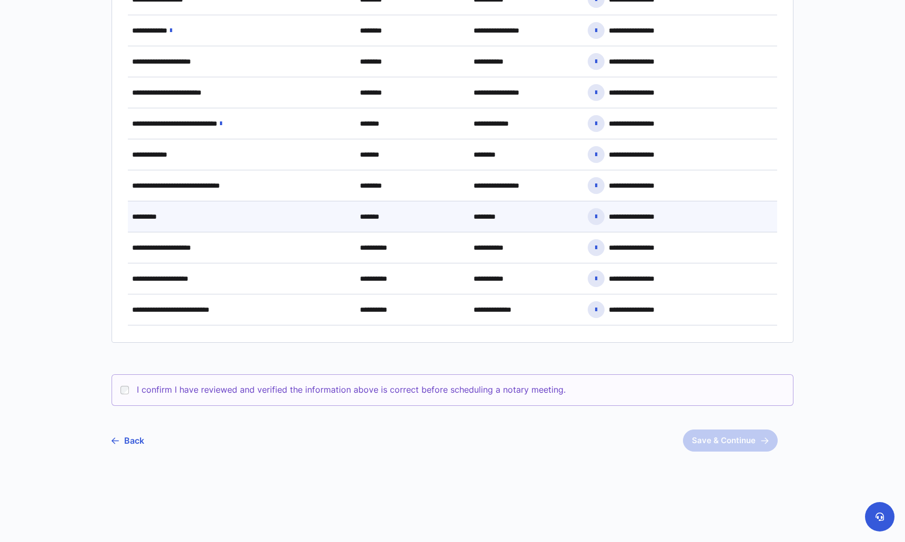
scroll to position [857, 0]
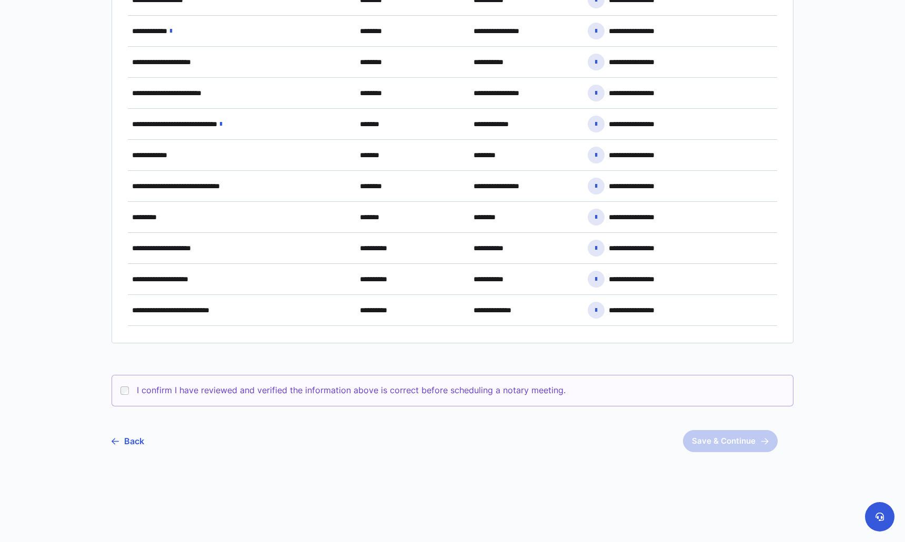
click at [169, 389] on label "I confirm I have reviewed and verified the information above is correct before …" at bounding box center [351, 390] width 429 height 13
click at [727, 437] on button "Save & Continue" at bounding box center [730, 441] width 95 height 22
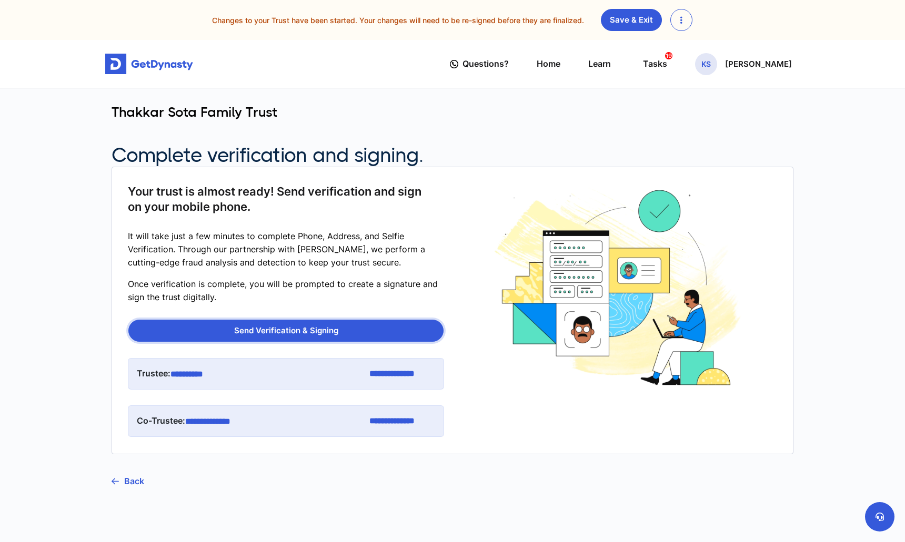
click at [345, 338] on button "Send Verification & Signing" at bounding box center [285, 331] width 315 height 22
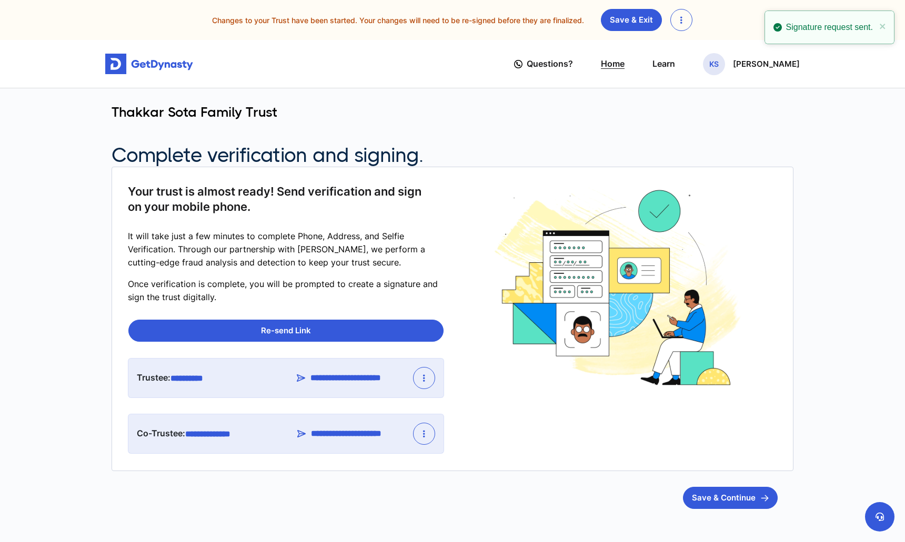
click at [624, 60] on link "Home" at bounding box center [613, 64] width 24 height 30
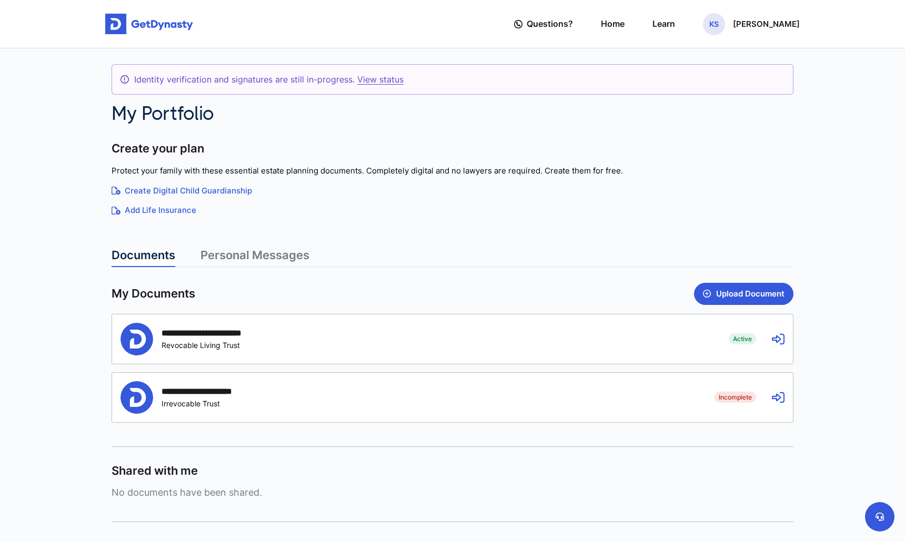
click at [757, 297] on div "**********" at bounding box center [452, 357] width 682 height 148
click at [776, 326] on div "**********" at bounding box center [452, 338] width 680 height 49
click at [775, 339] on icon at bounding box center [777, 339] width 13 height 13
click at [779, 342] on icon at bounding box center [777, 339] width 13 height 13
click at [740, 341] on span "Active" at bounding box center [741, 338] width 27 height 11
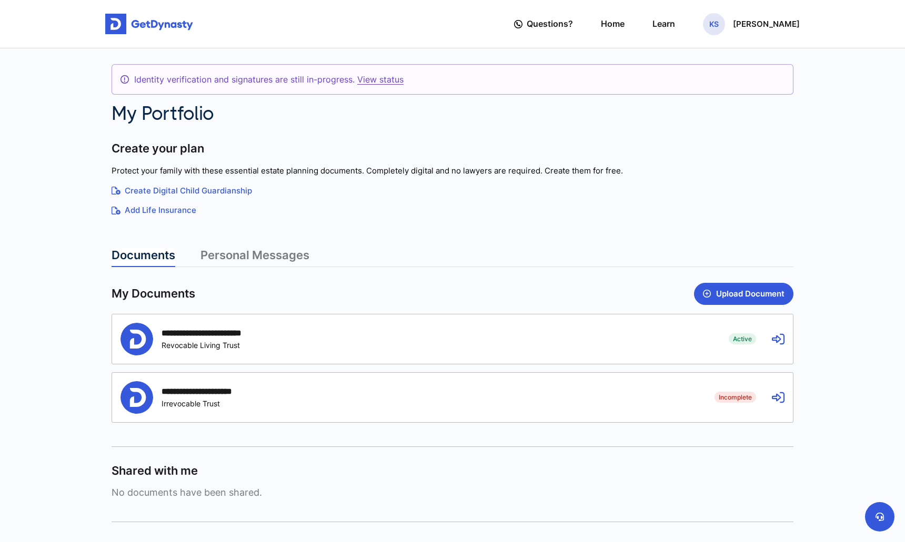
click at [665, 154] on div "Create your plan" at bounding box center [452, 148] width 682 height 15
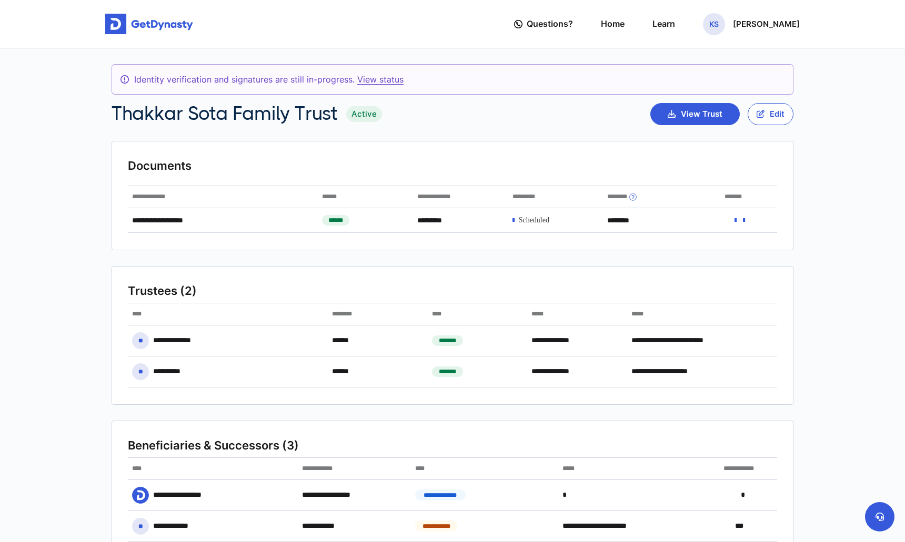
click at [352, 84] on span "Identity verification and signatures are still in-progress . View status" at bounding box center [268, 79] width 269 height 13
click at [354, 70] on div "Identity verification and signatures are still in-progress . View status" at bounding box center [452, 79] width 682 height 31
click at [357, 82] on link "View status" at bounding box center [380, 79] width 46 height 11
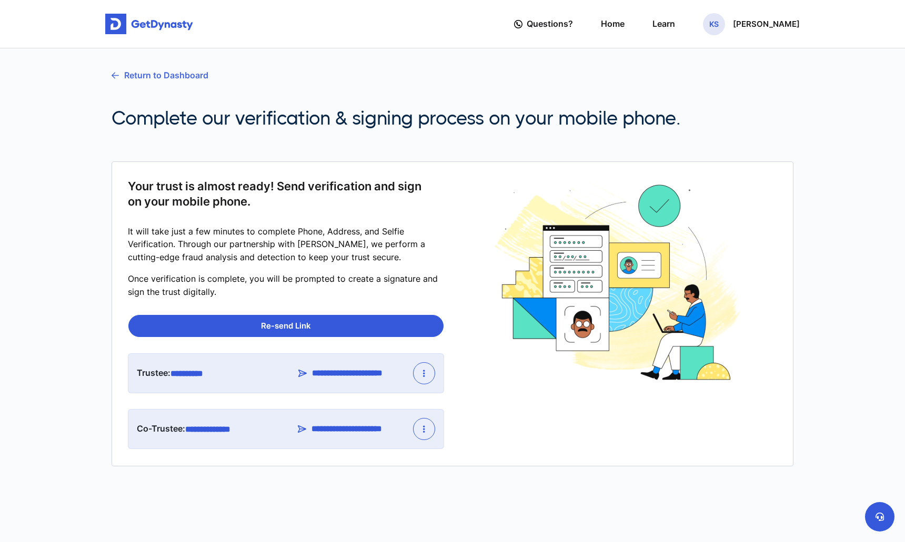
click at [148, 72] on link "Return to Dashboard" at bounding box center [159, 75] width 97 height 26
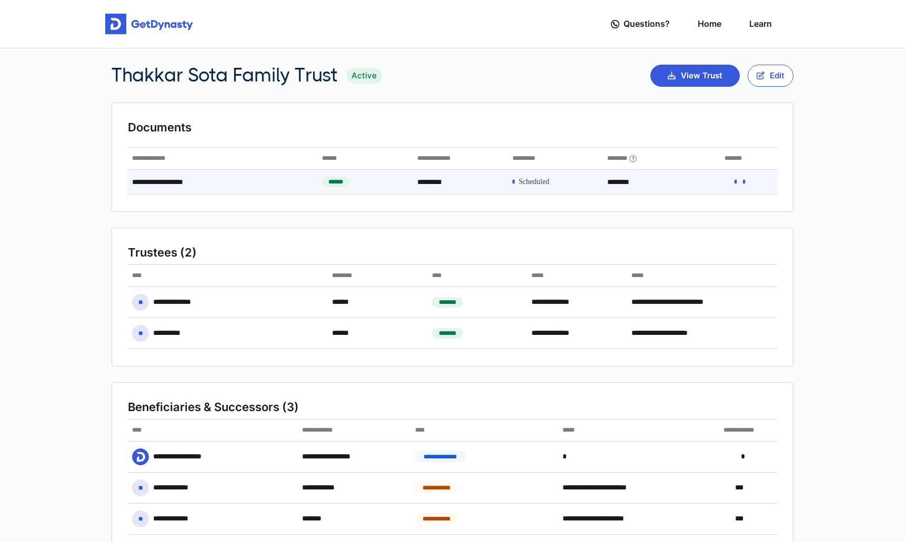
click at [523, 178] on span at bounding box center [534, 182] width 31 height 9
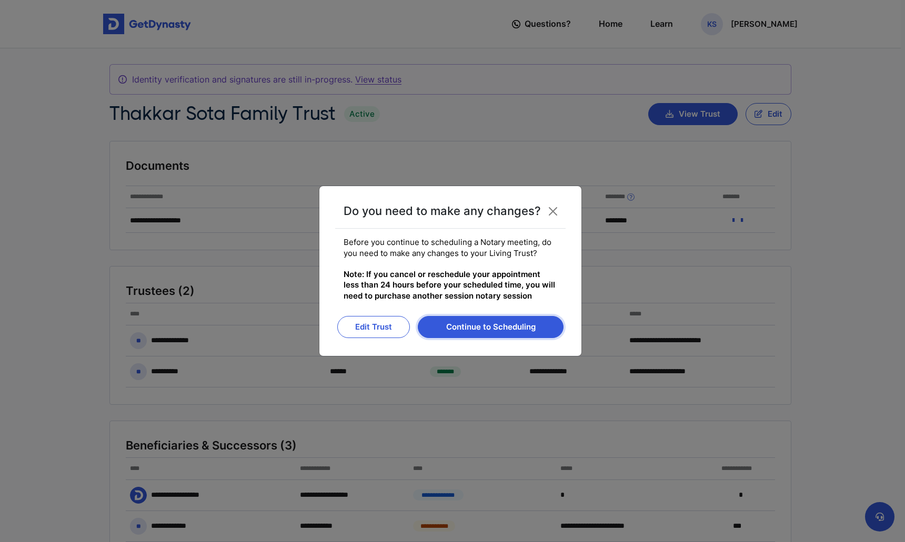
click at [477, 320] on button "Continue to Scheduling" at bounding box center [491, 327] width 146 height 22
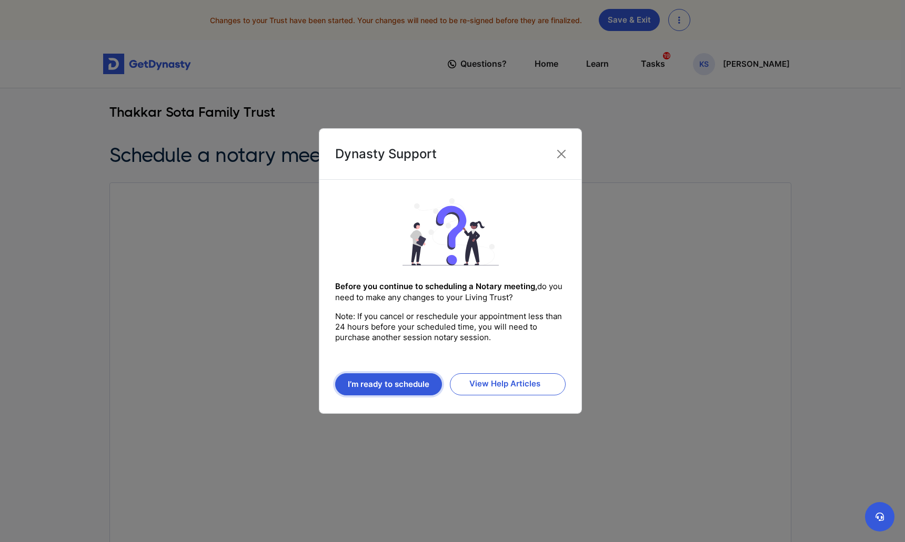
click at [403, 375] on button "I’m ready to schedule" at bounding box center [388, 384] width 107 height 22
